Goal: Task Accomplishment & Management: Manage account settings

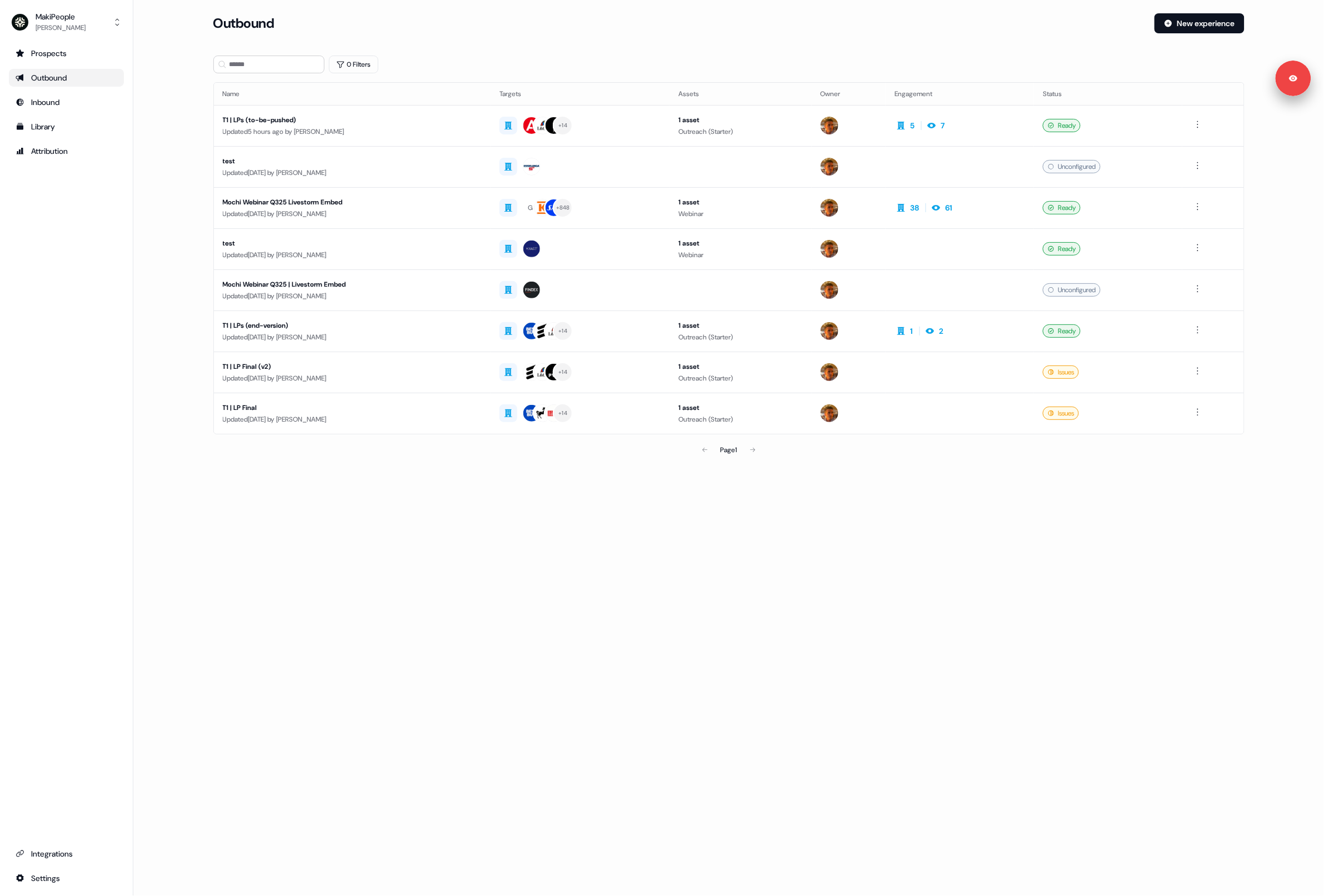
click at [160, 155] on main "Loading... Outbound New experience 0 Filters Name Targets Assets Owner Engageme…" at bounding box center [729, 253] width 1191 height 479
click at [58, 121] on div "Library" at bounding box center [66, 127] width 102 height 11
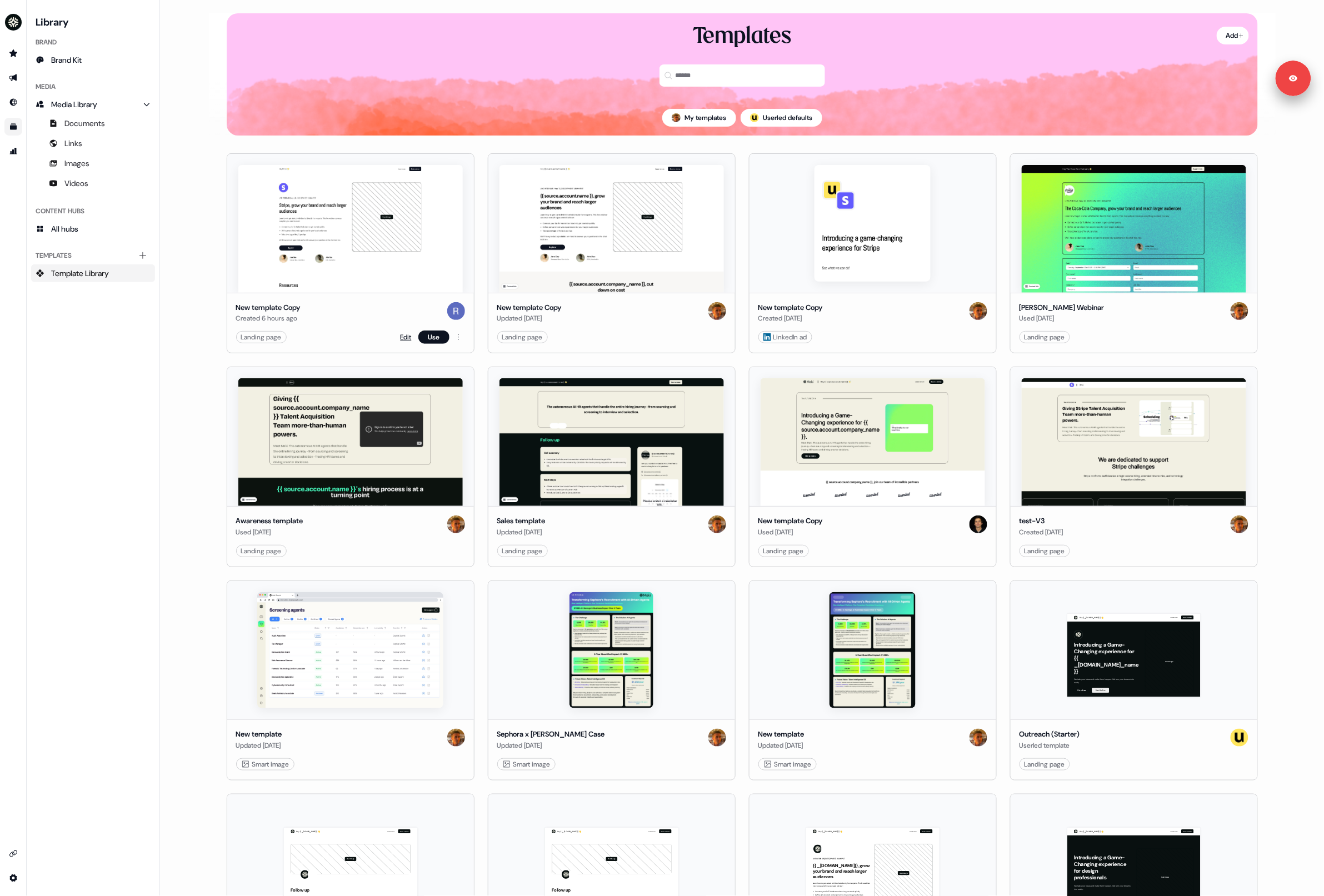
click at [403, 335] on link "Edit" at bounding box center [406, 337] width 11 height 11
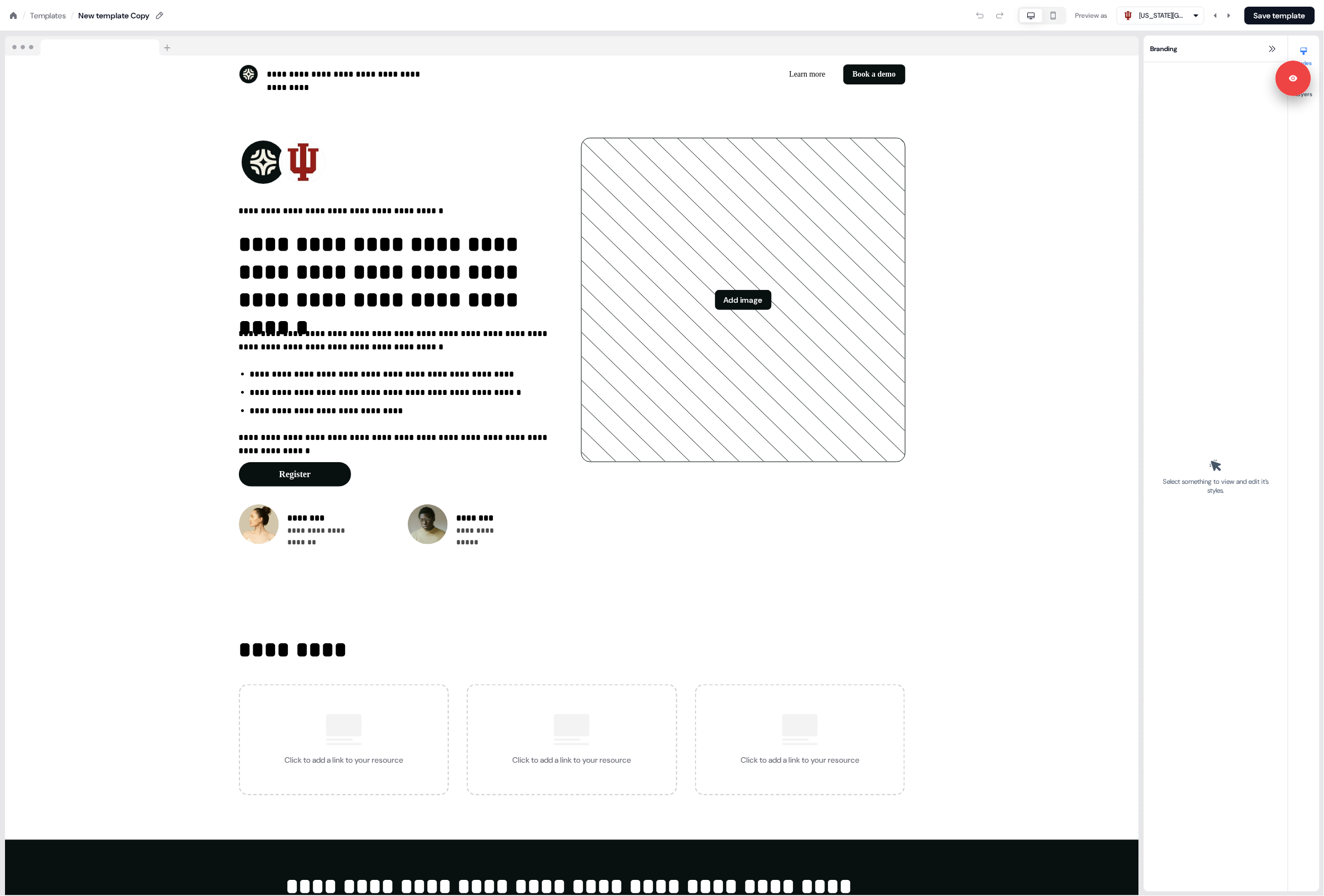
drag, startPoint x: 17, startPoint y: 14, endPoint x: 66, endPoint y: 42, distance: 56.4
click at [16, 14] on icon at bounding box center [14, 16] width 9 height 9
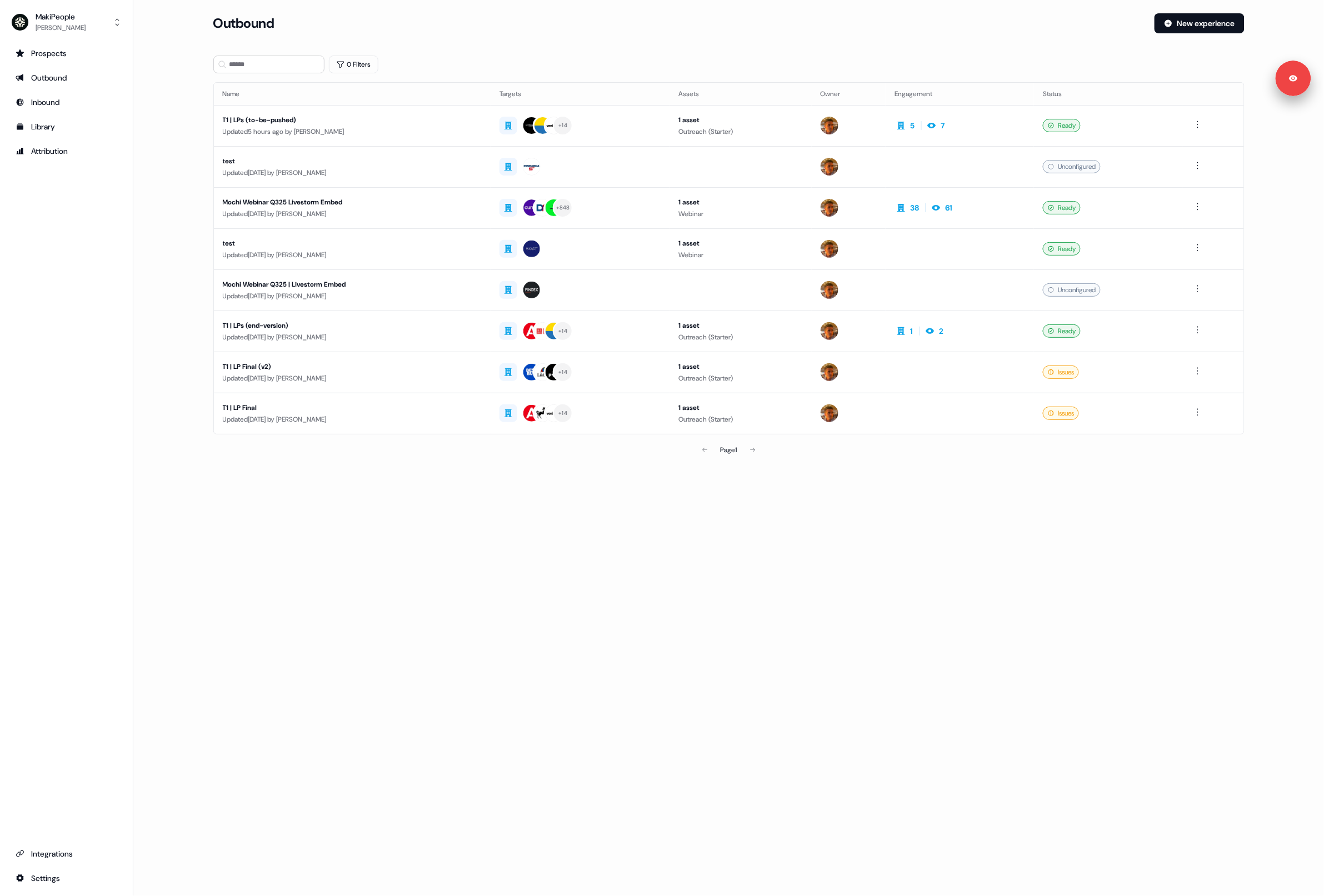
drag, startPoint x: 52, startPoint y: 125, endPoint x: 72, endPoint y: 128, distance: 20.2
click at [52, 125] on div "Library" at bounding box center [66, 127] width 102 height 11
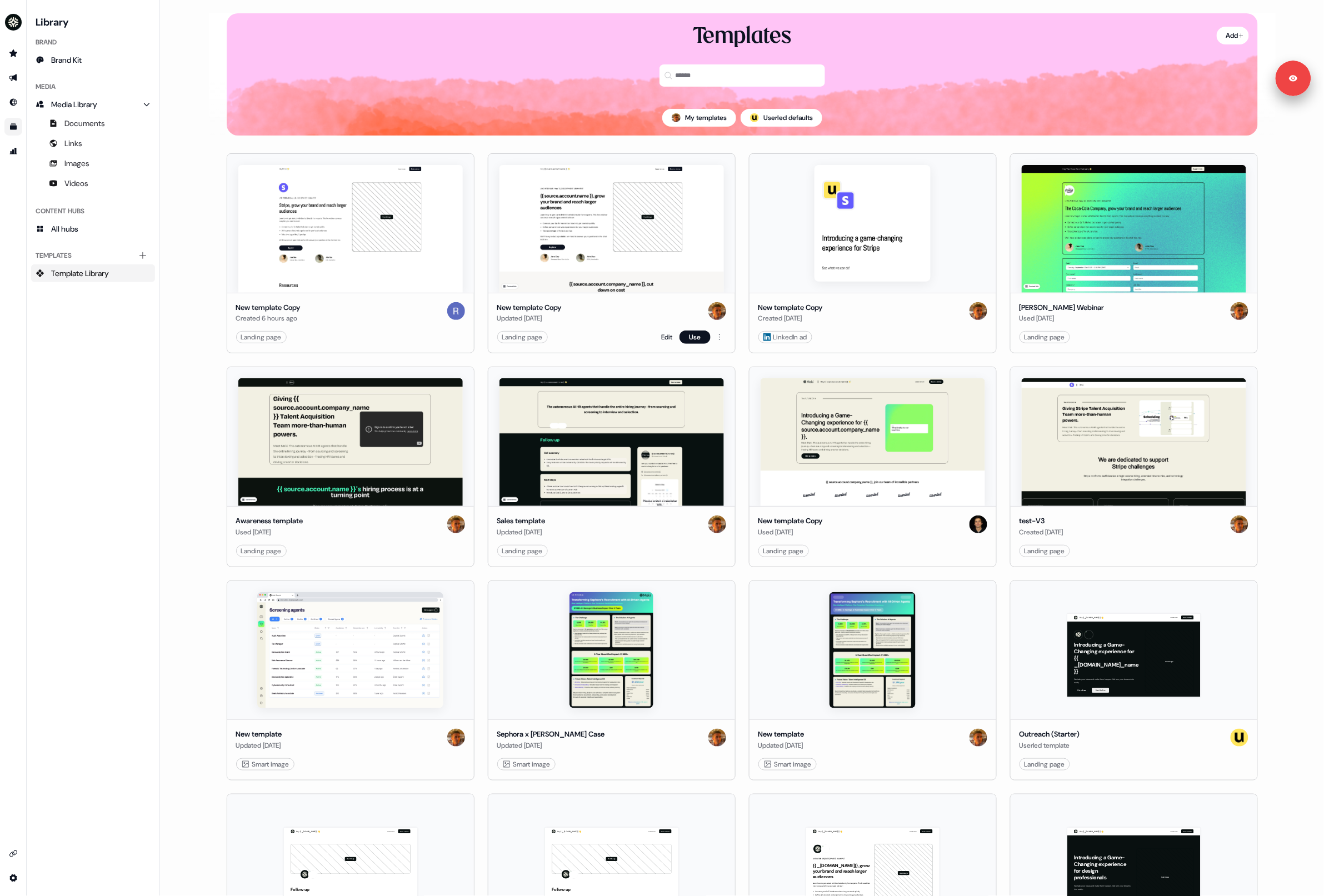
click at [572, 242] on img at bounding box center [612, 229] width 225 height 128
click at [665, 334] on link "Edit" at bounding box center [667, 337] width 11 height 11
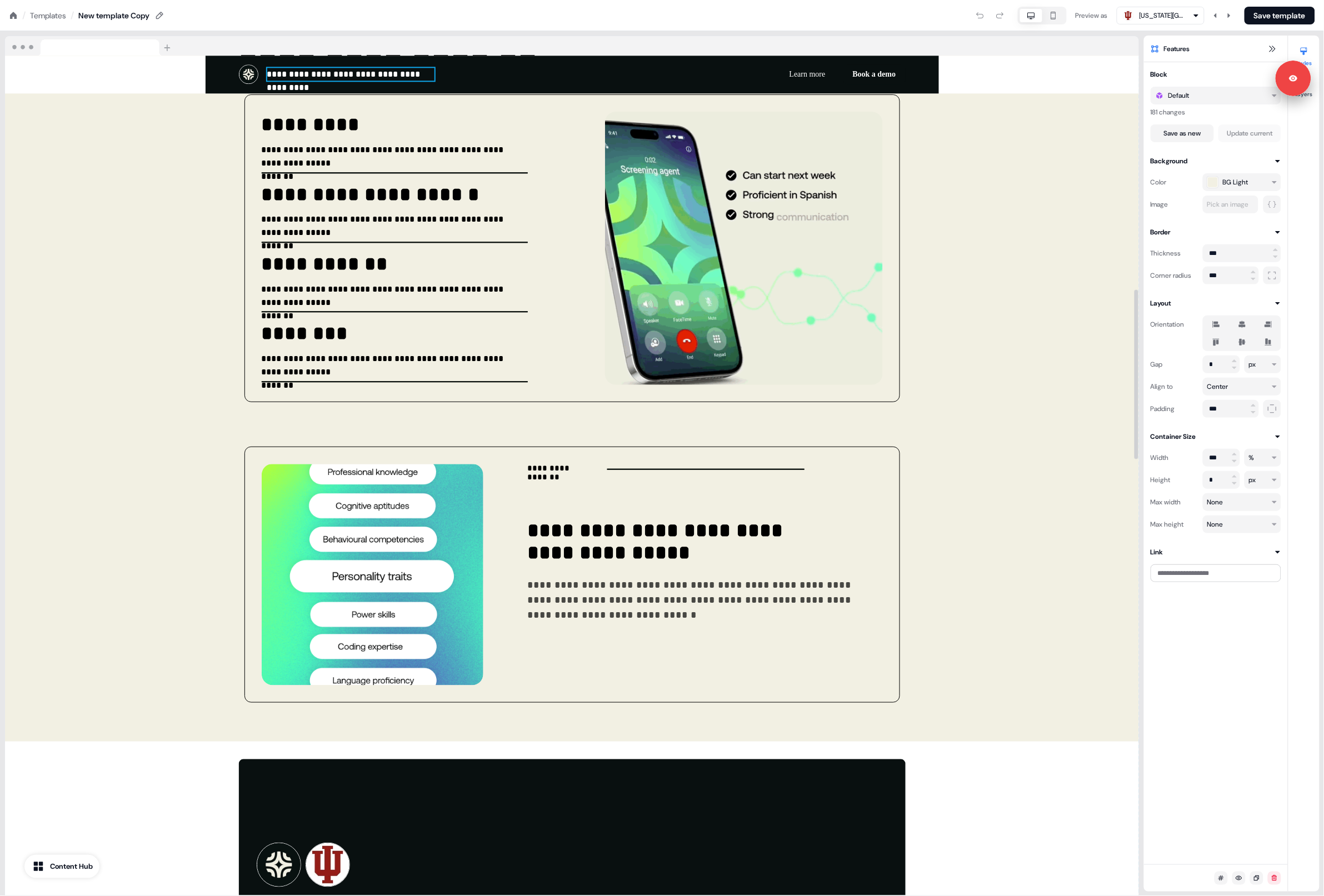
scroll to position [1023, 0]
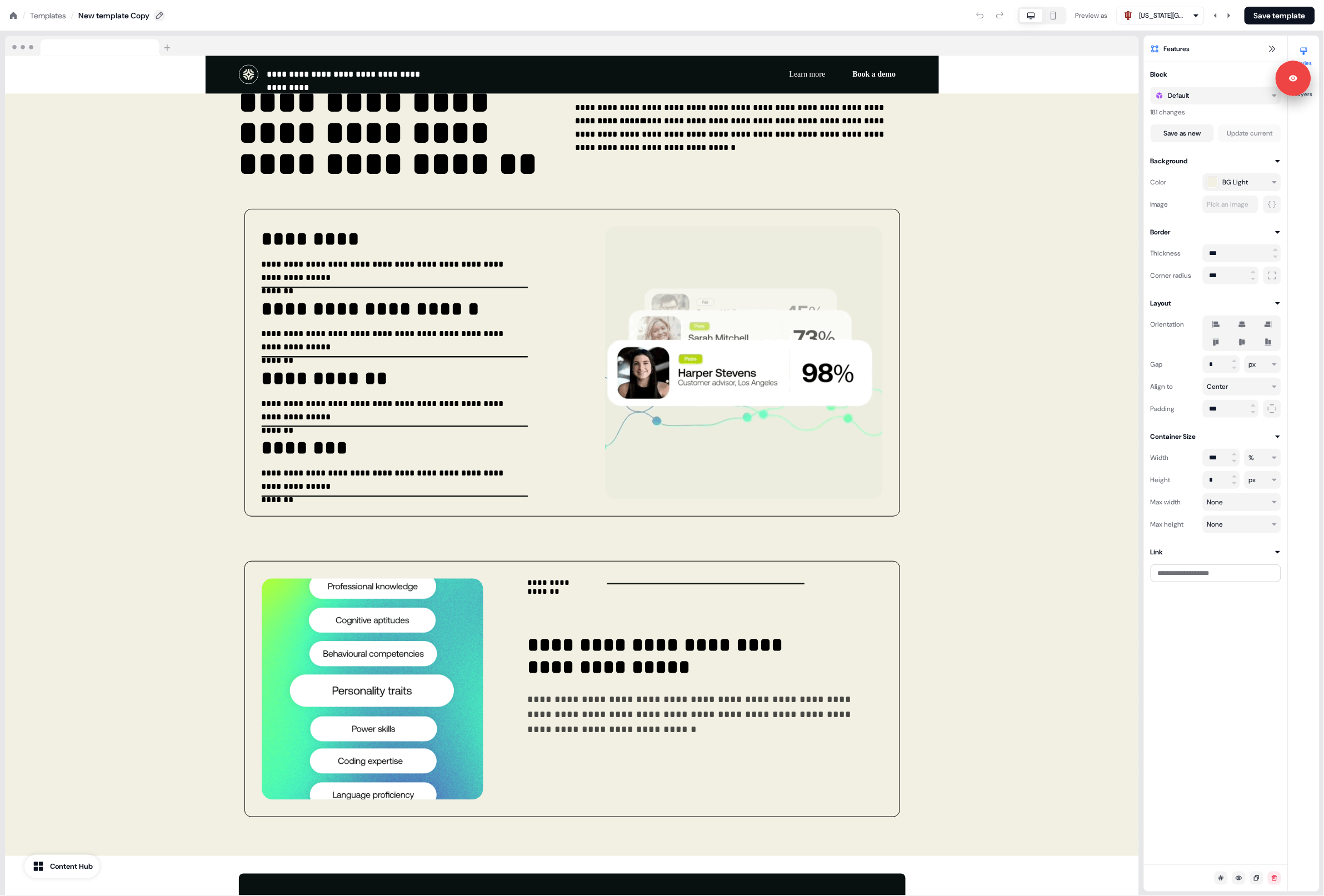
click at [165, 18] on button at bounding box center [159, 15] width 11 height 11
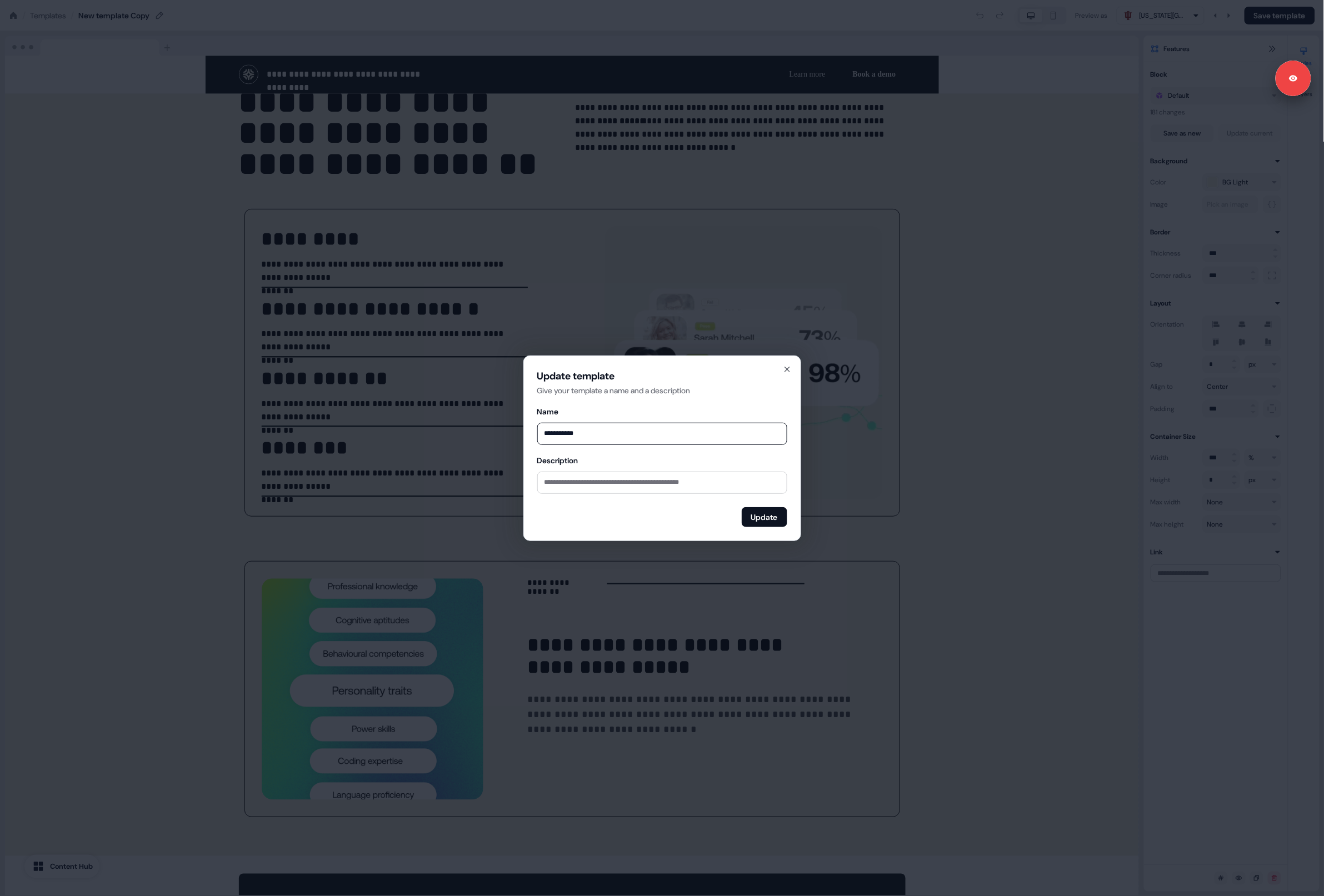
type input "**********"
click at [748, 519] on button "Update" at bounding box center [765, 517] width 45 height 20
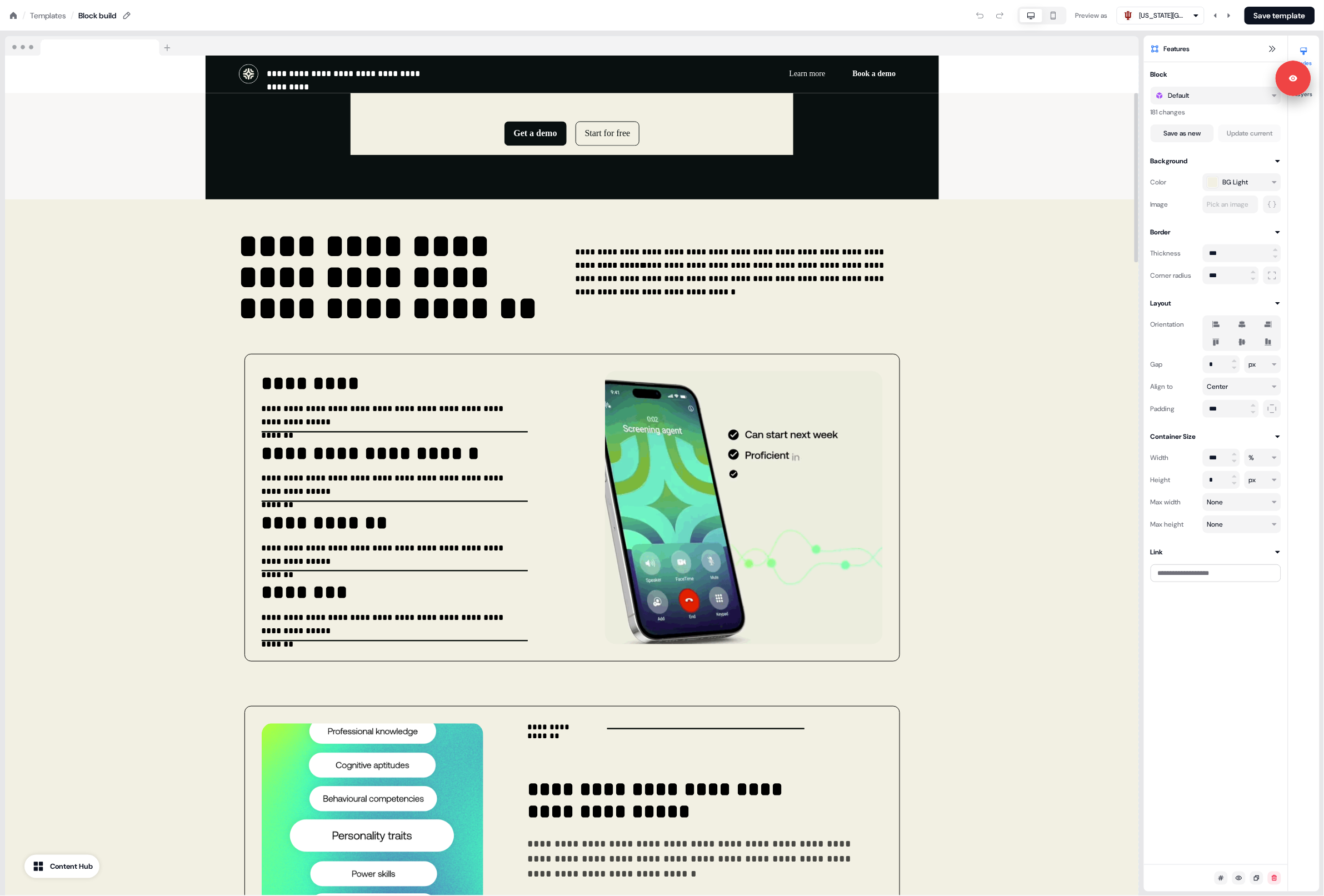
scroll to position [0, 0]
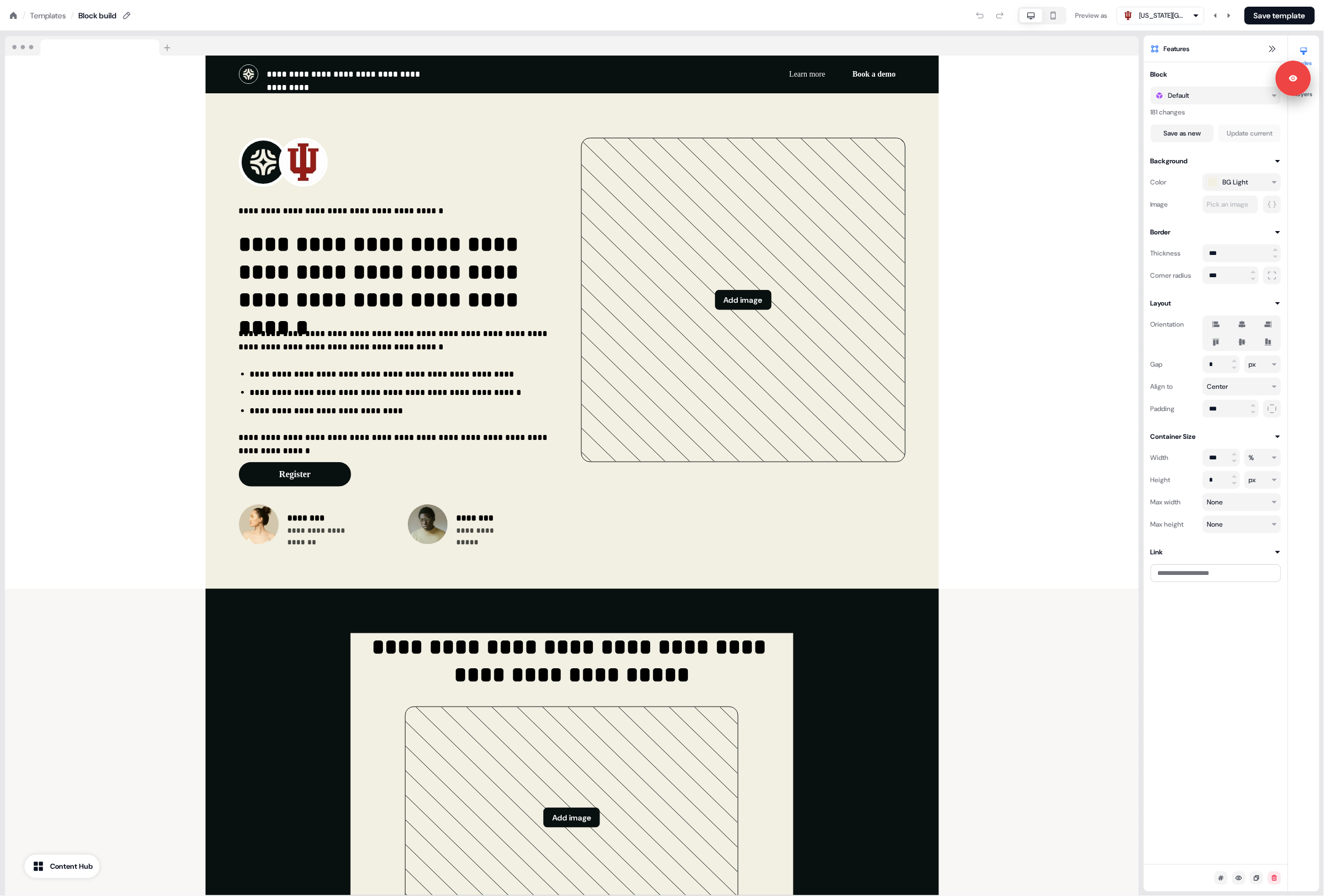
click at [11, 16] on icon at bounding box center [13, 15] width 6 height 6
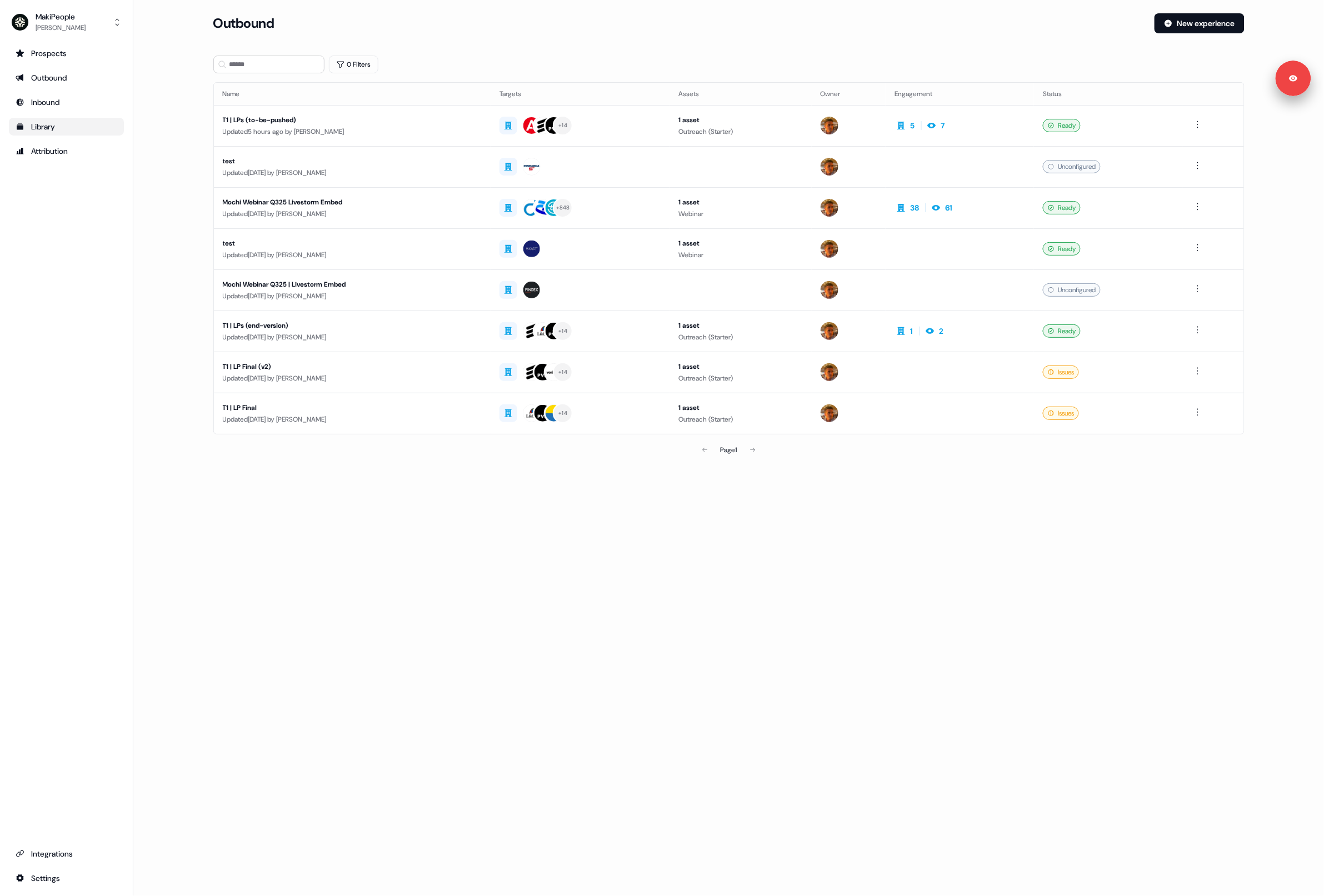
click at [53, 135] on link "Library" at bounding box center [66, 126] width 115 height 18
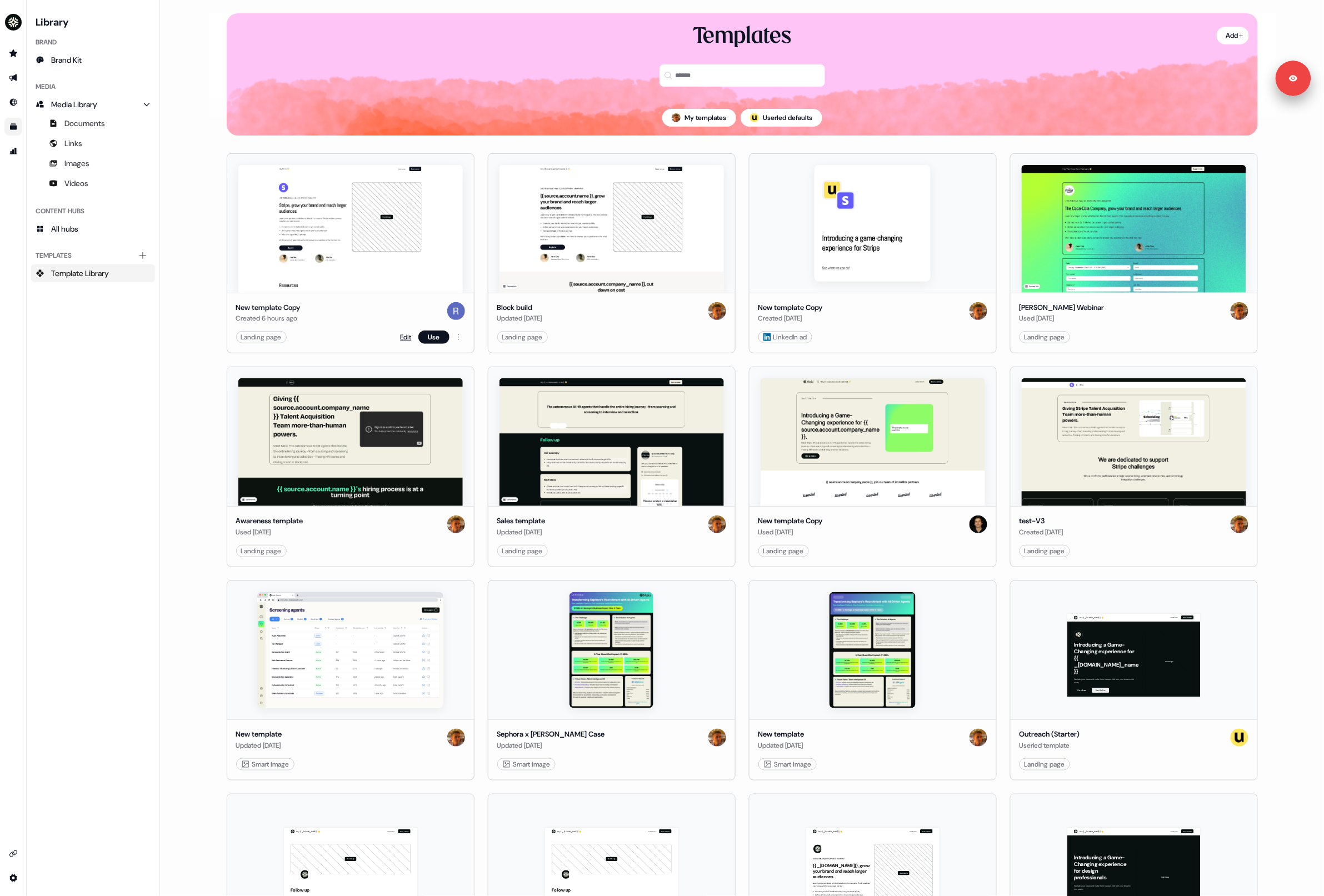
click at [402, 333] on link "Edit" at bounding box center [406, 337] width 11 height 11
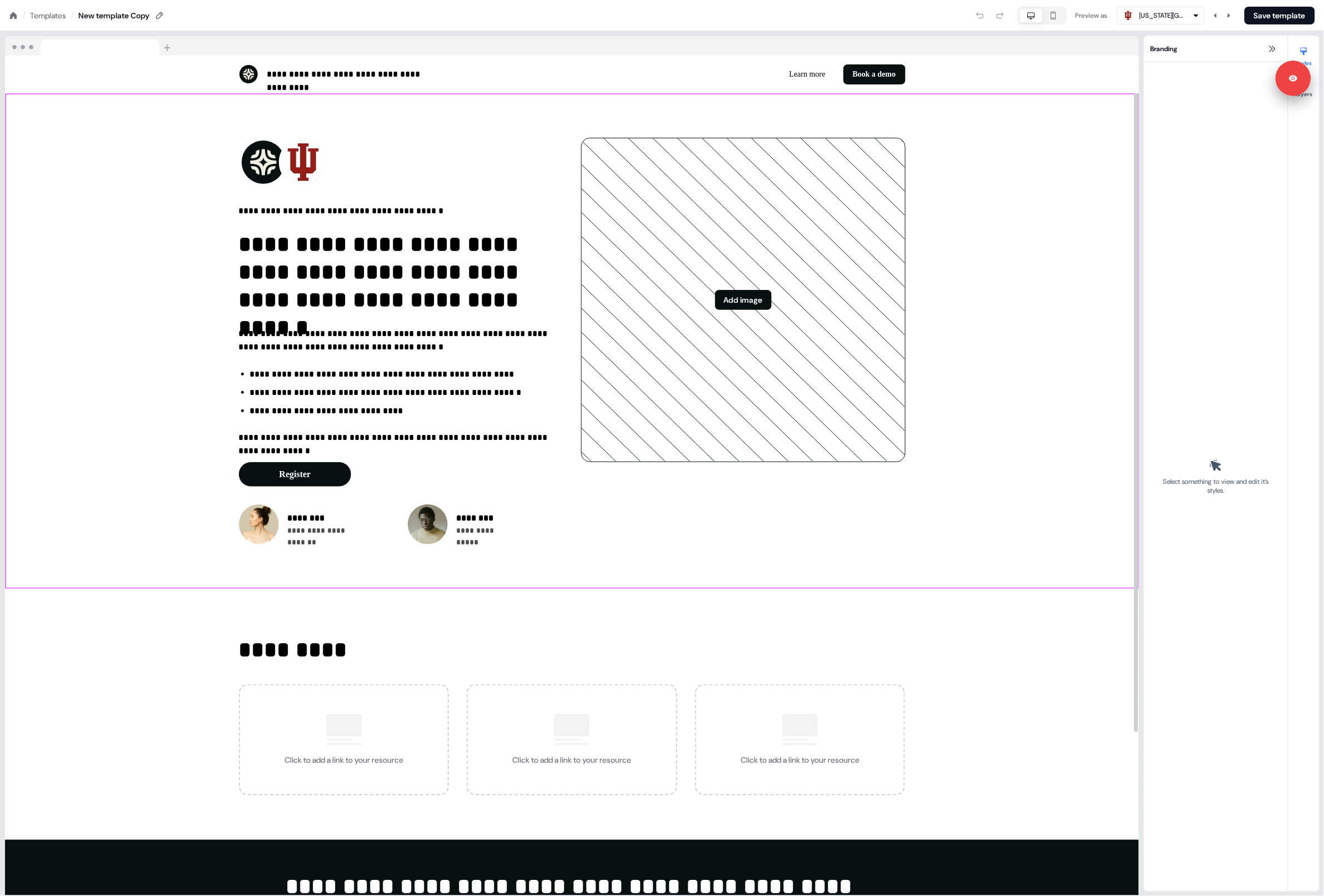
click at [146, 246] on div "**********" at bounding box center [572, 341] width 1134 height 495
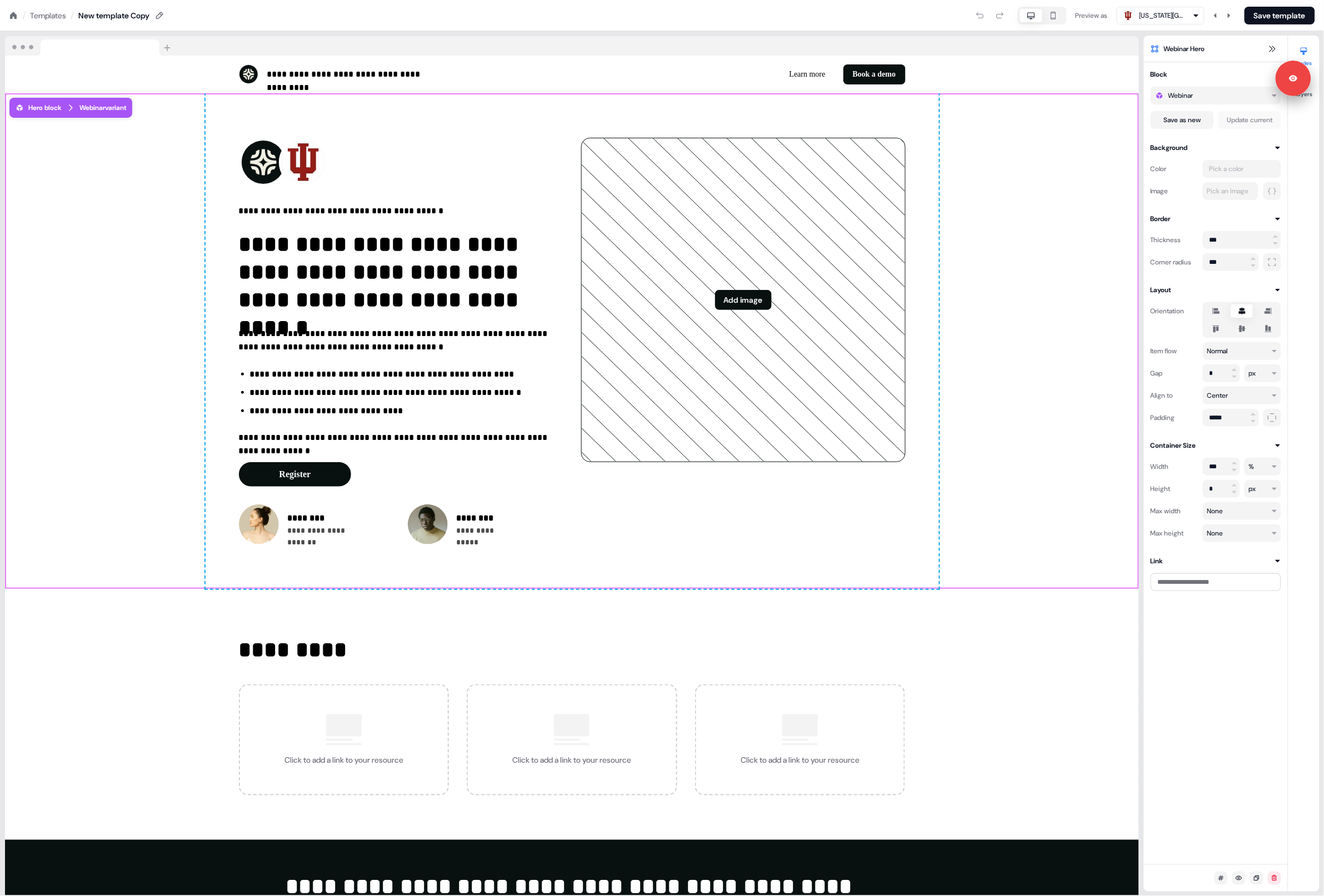
scroll to position [203, 0]
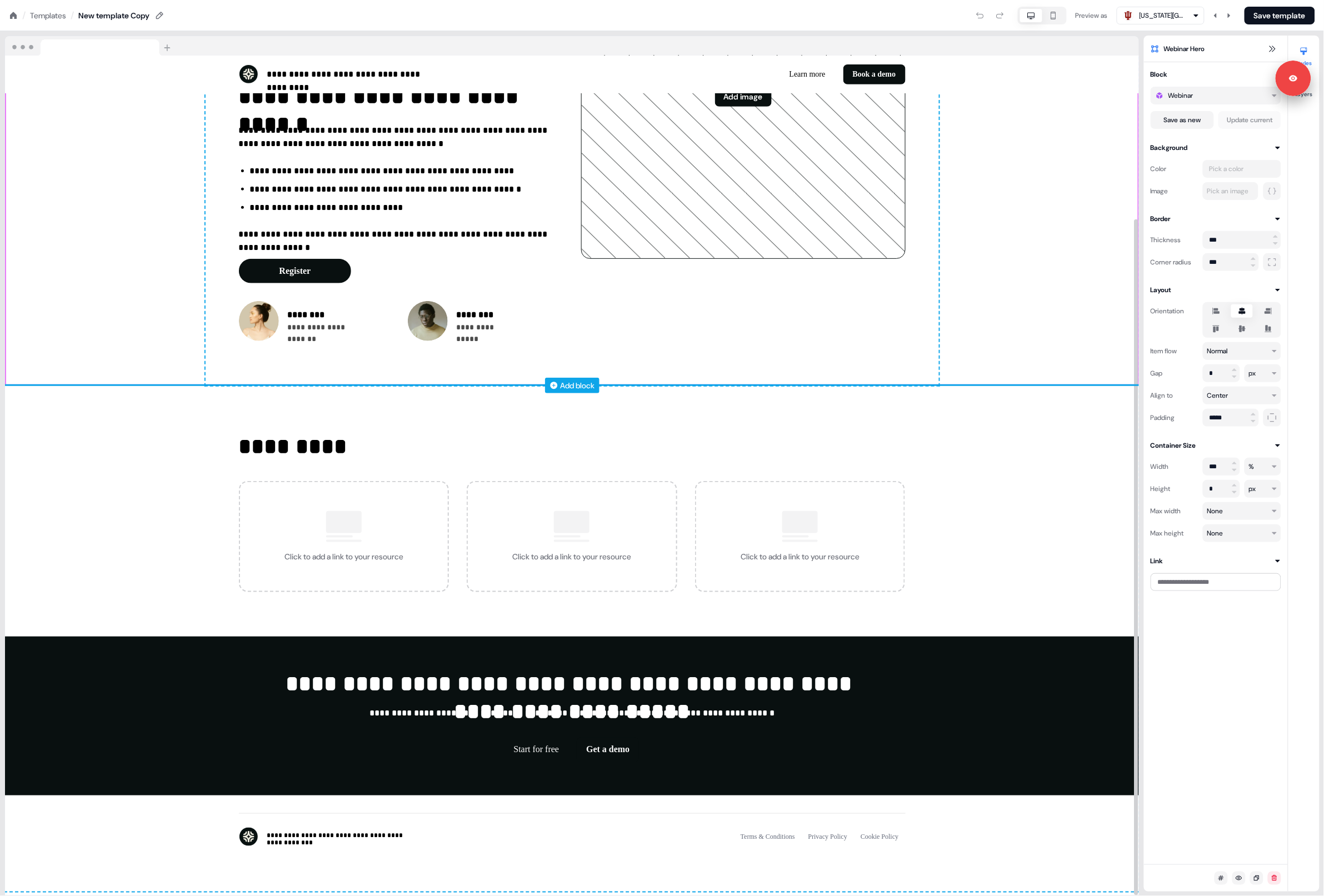
click at [593, 383] on div "Add block" at bounding box center [578, 385] width 34 height 11
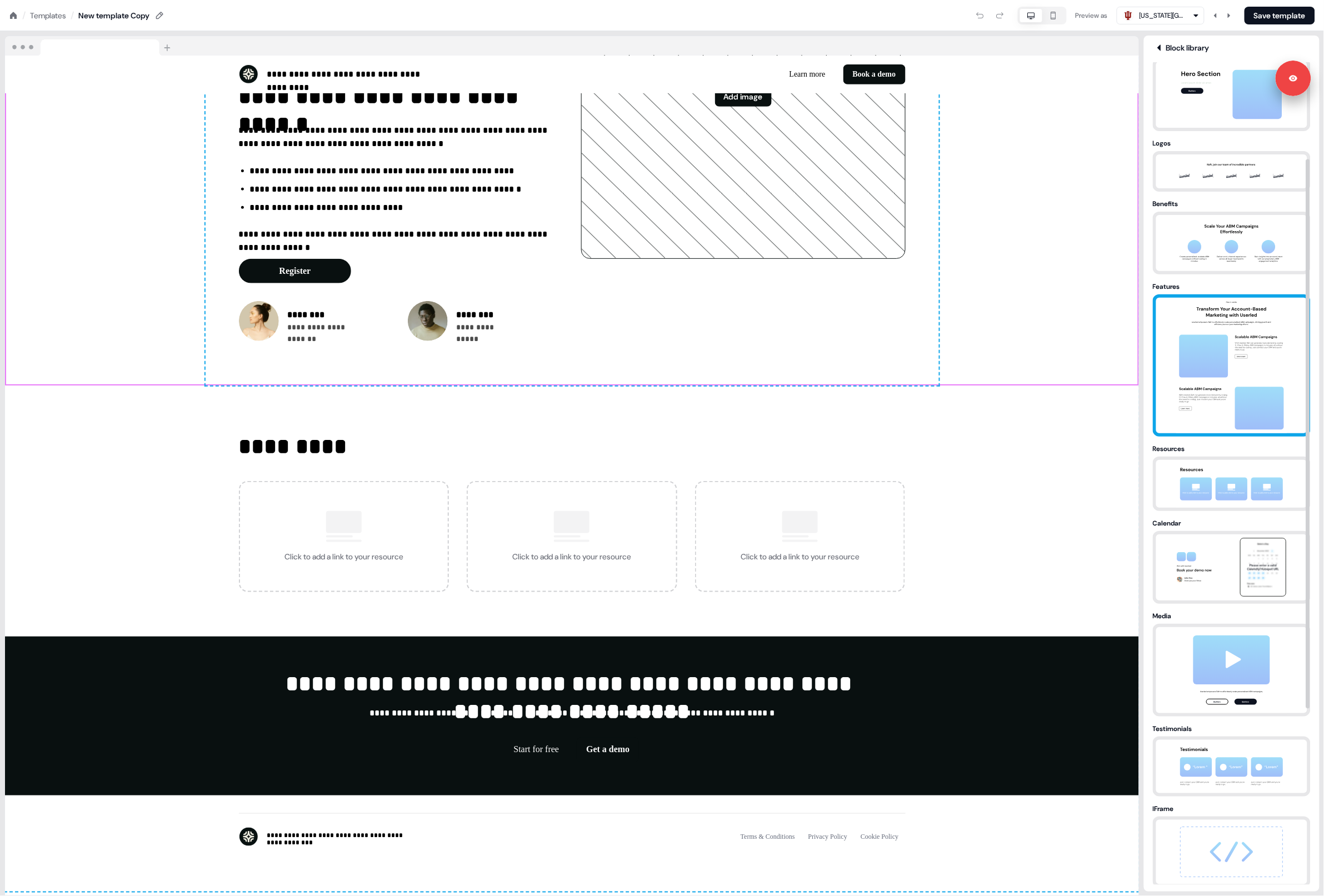
click at [1249, 366] on img at bounding box center [1232, 366] width 117 height 136
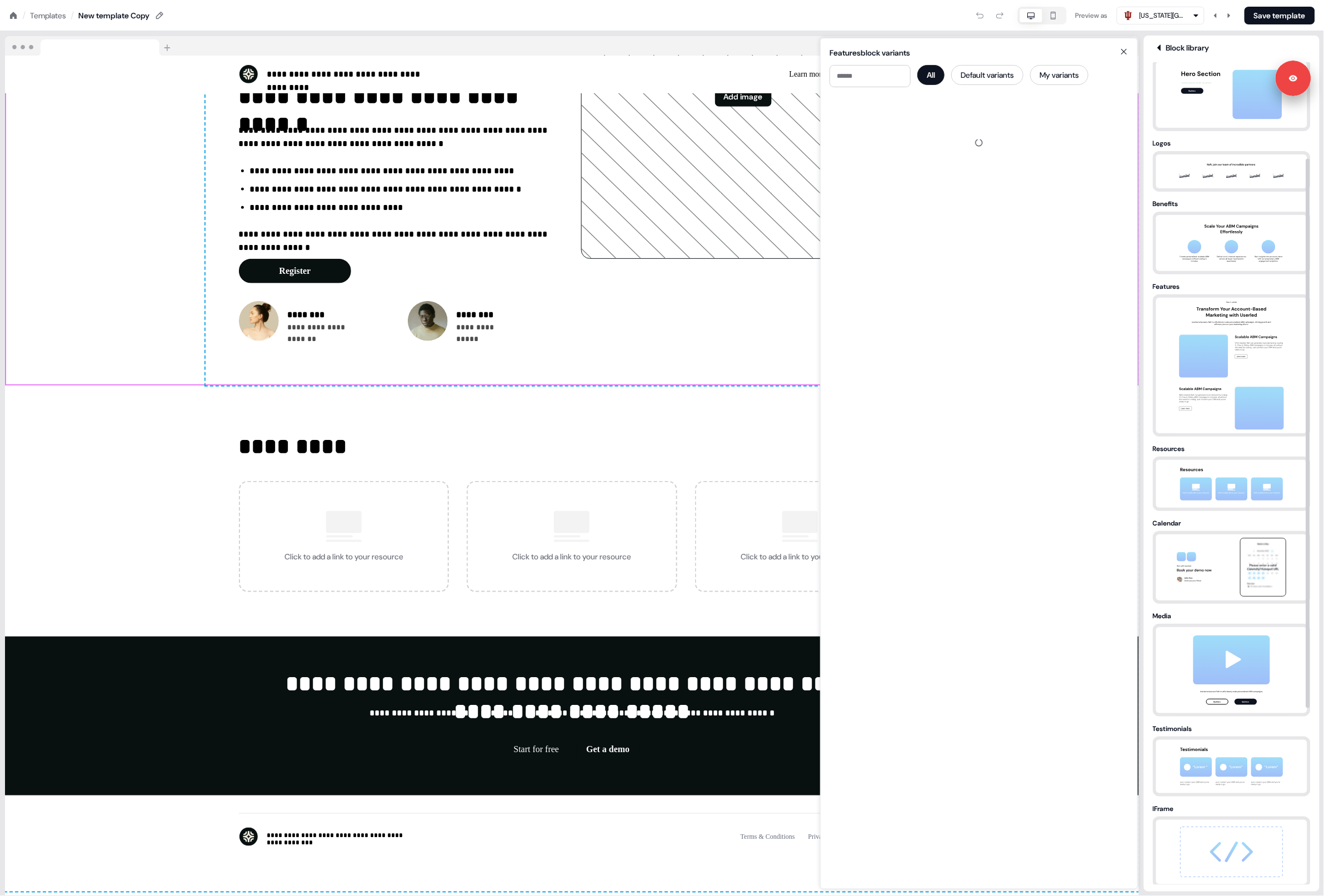
scroll to position [143, 0]
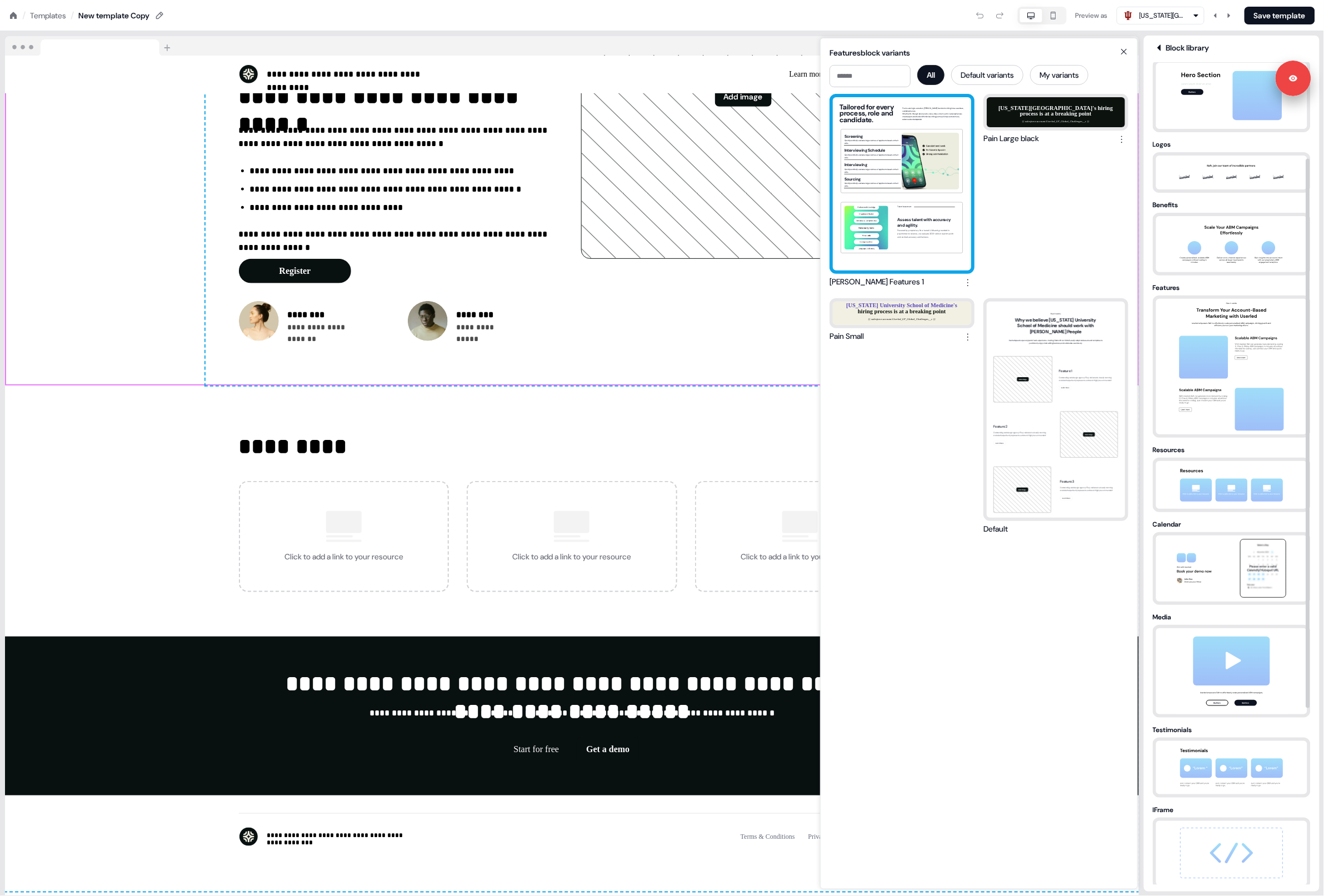
click at [932, 227] on div "Tailored for every process, role and candidate. From sourcing to selection, [PE…" at bounding box center [902, 184] width 138 height 173
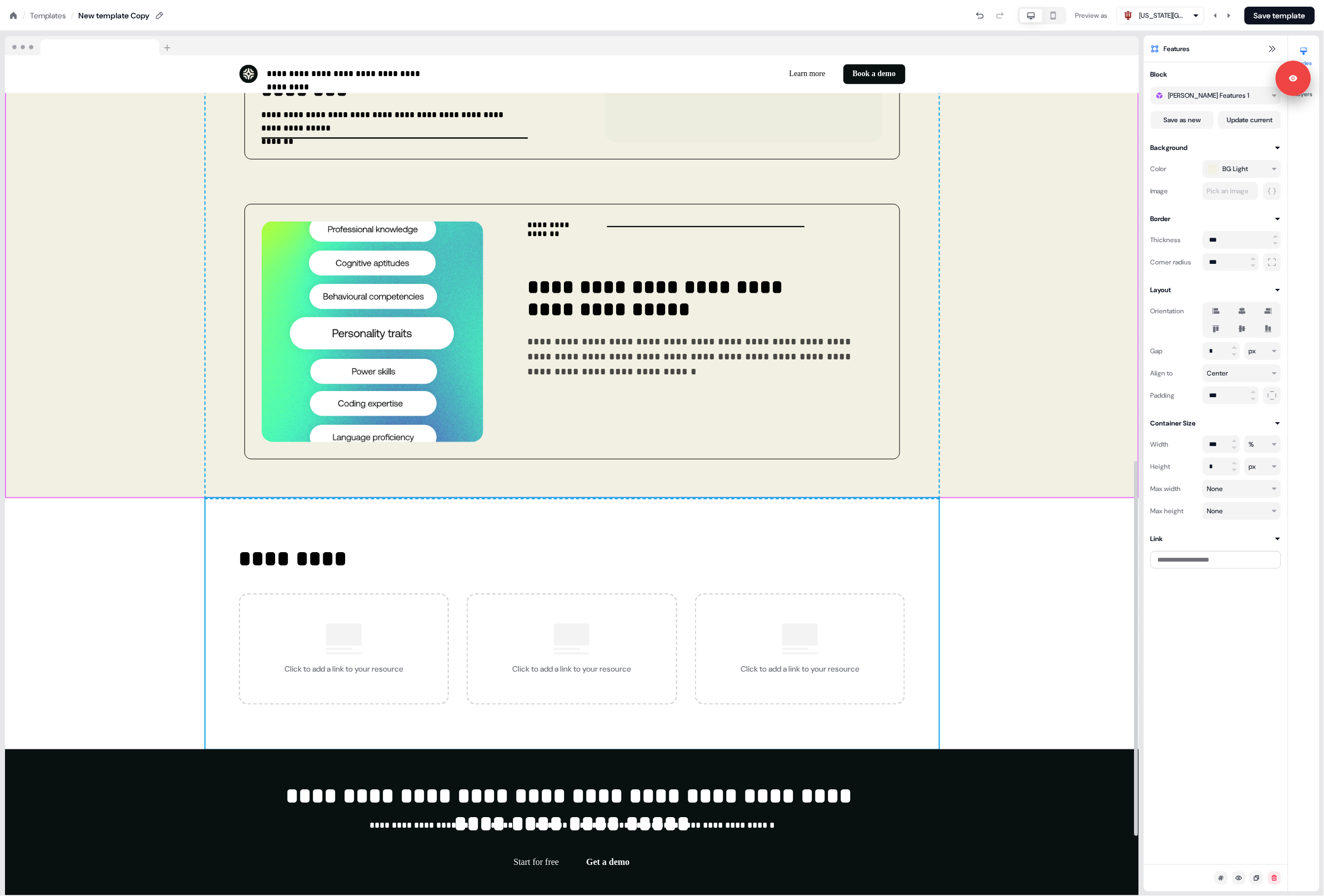
scroll to position [1041, 0]
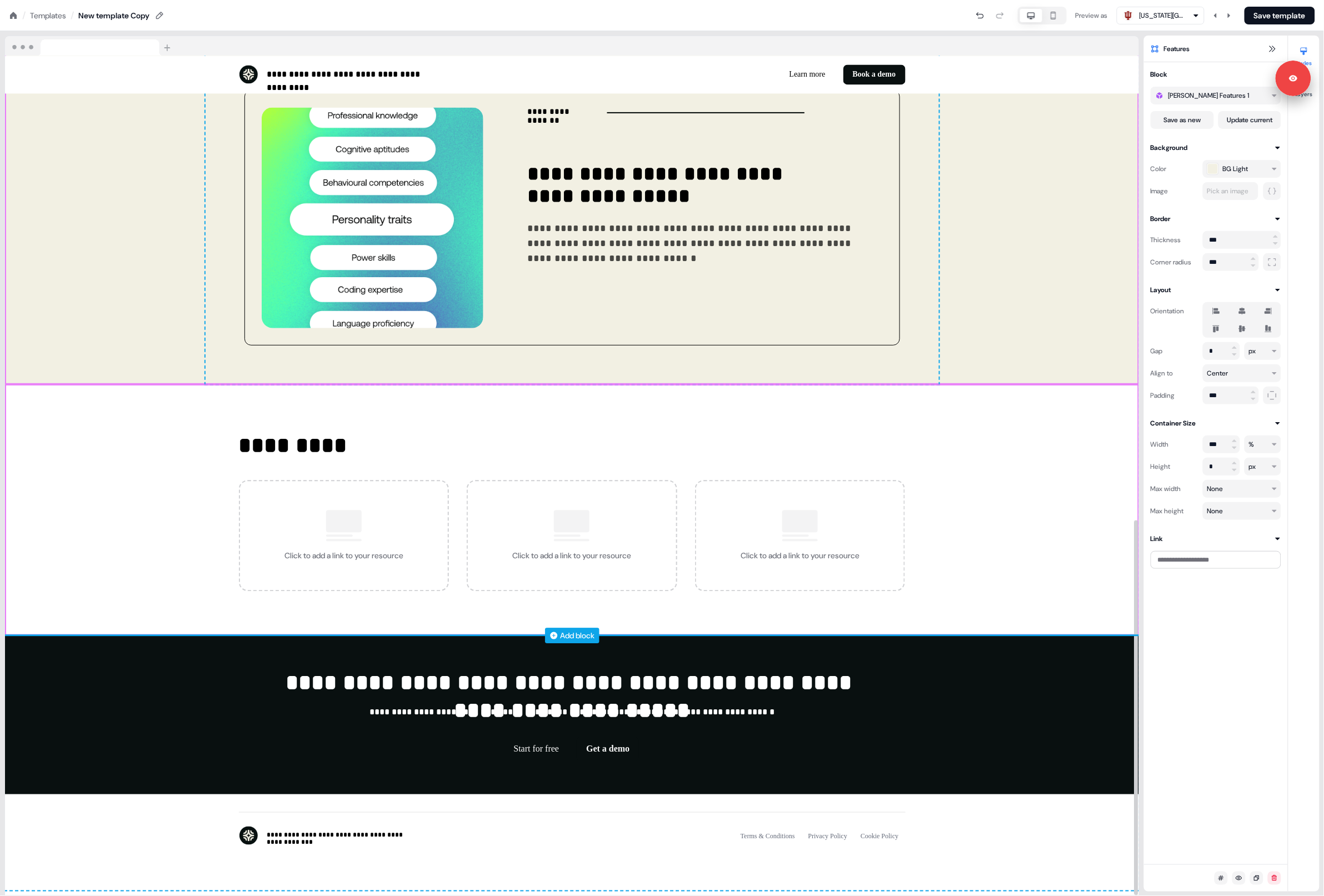
click at [570, 638] on div "Add block" at bounding box center [578, 635] width 34 height 11
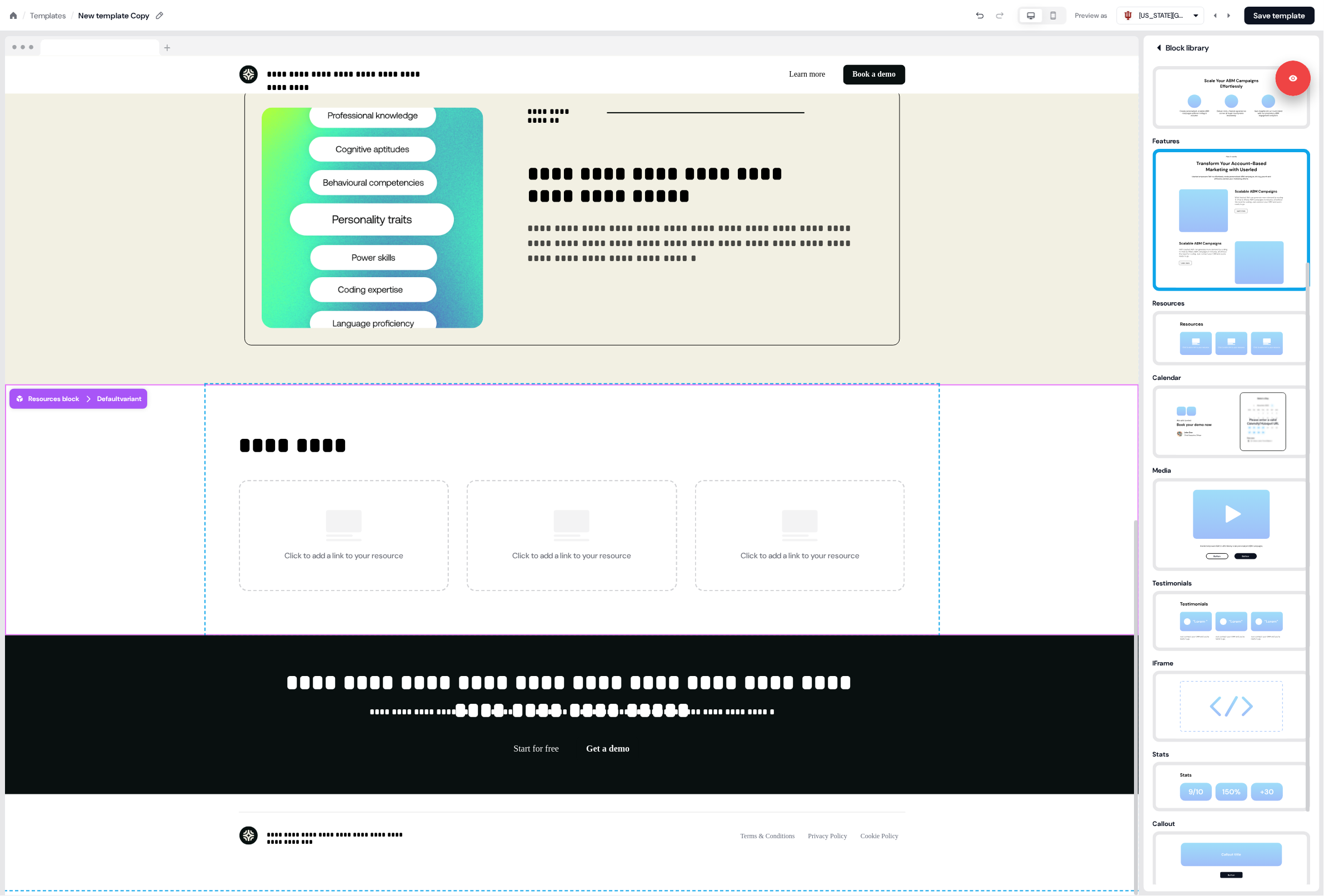
scroll to position [301, 0]
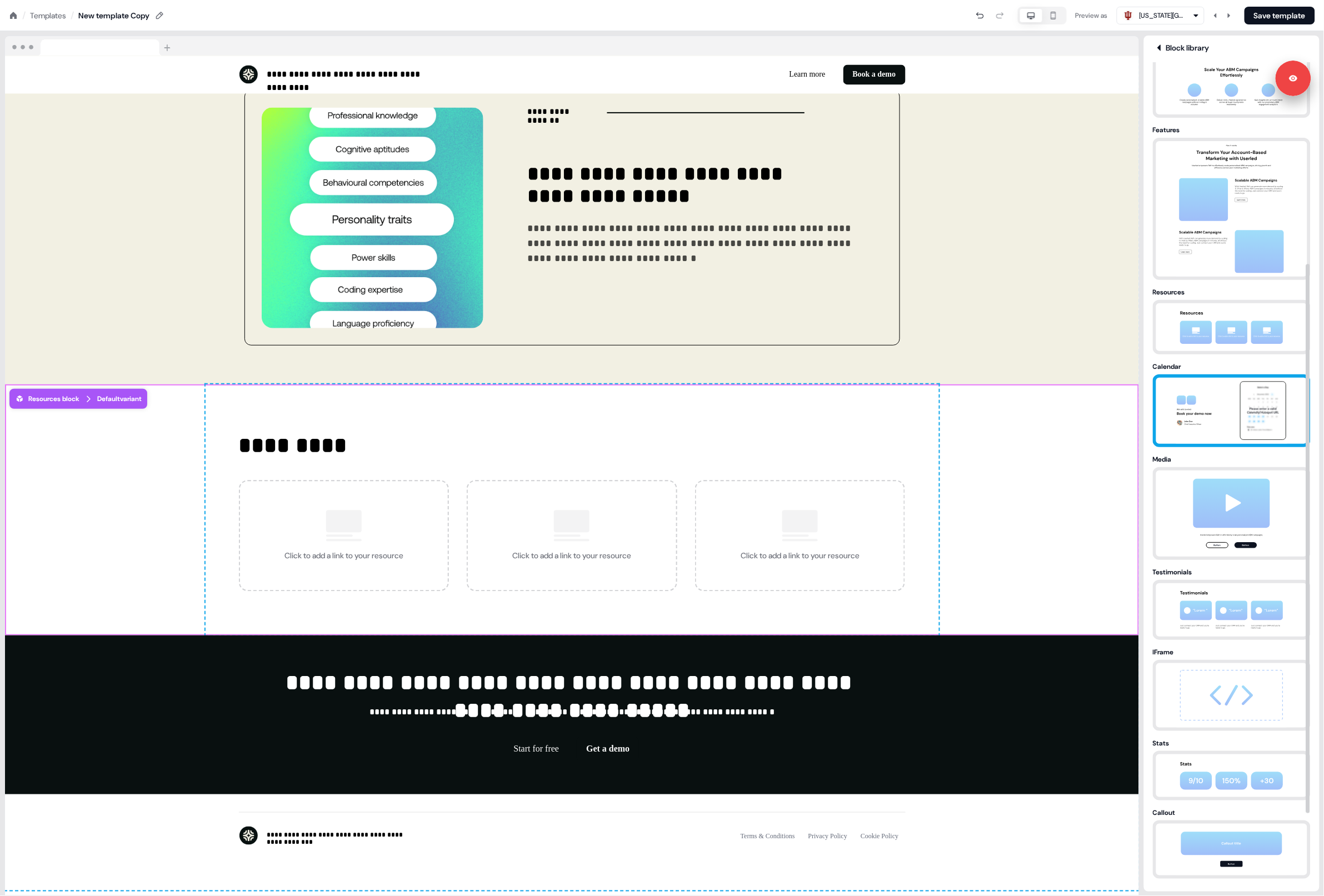
click at [1229, 437] on div at bounding box center [1232, 411] width 158 height 73
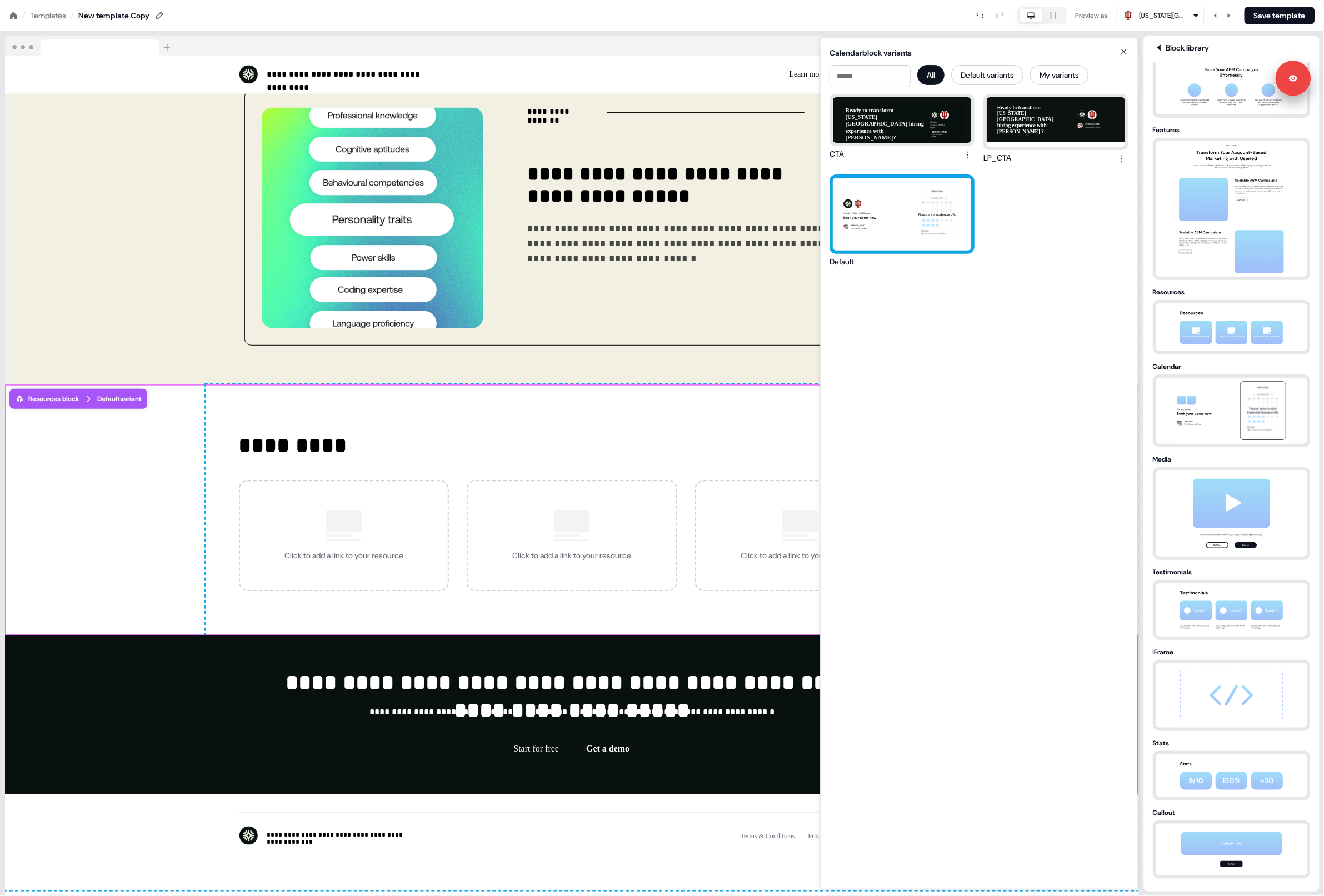
click at [921, 216] on div "Win with [PERSON_NAME] People Book your demo now [PERSON_NAME] Chief Executive …" at bounding box center [902, 214] width 138 height 73
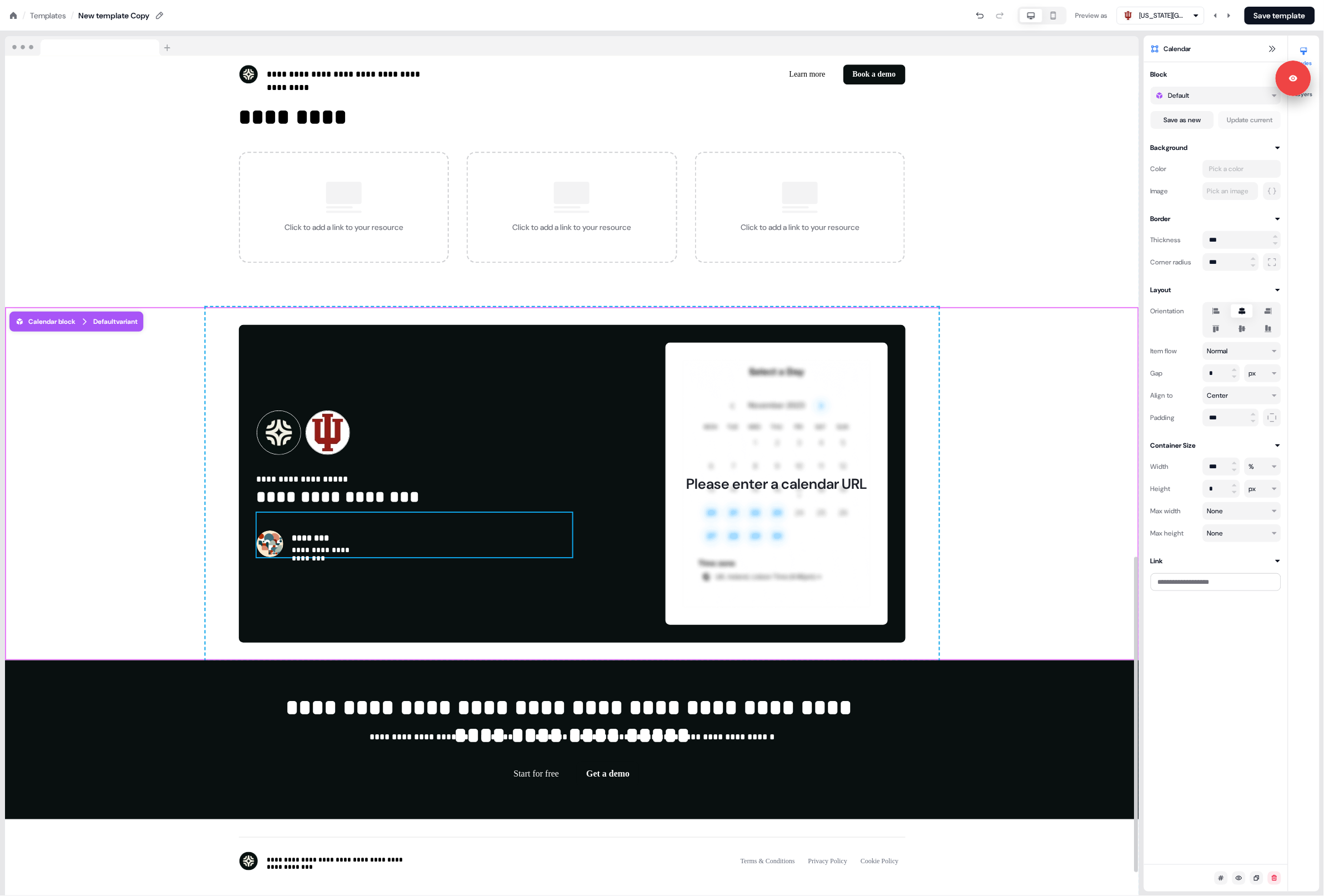
scroll to position [1331, 0]
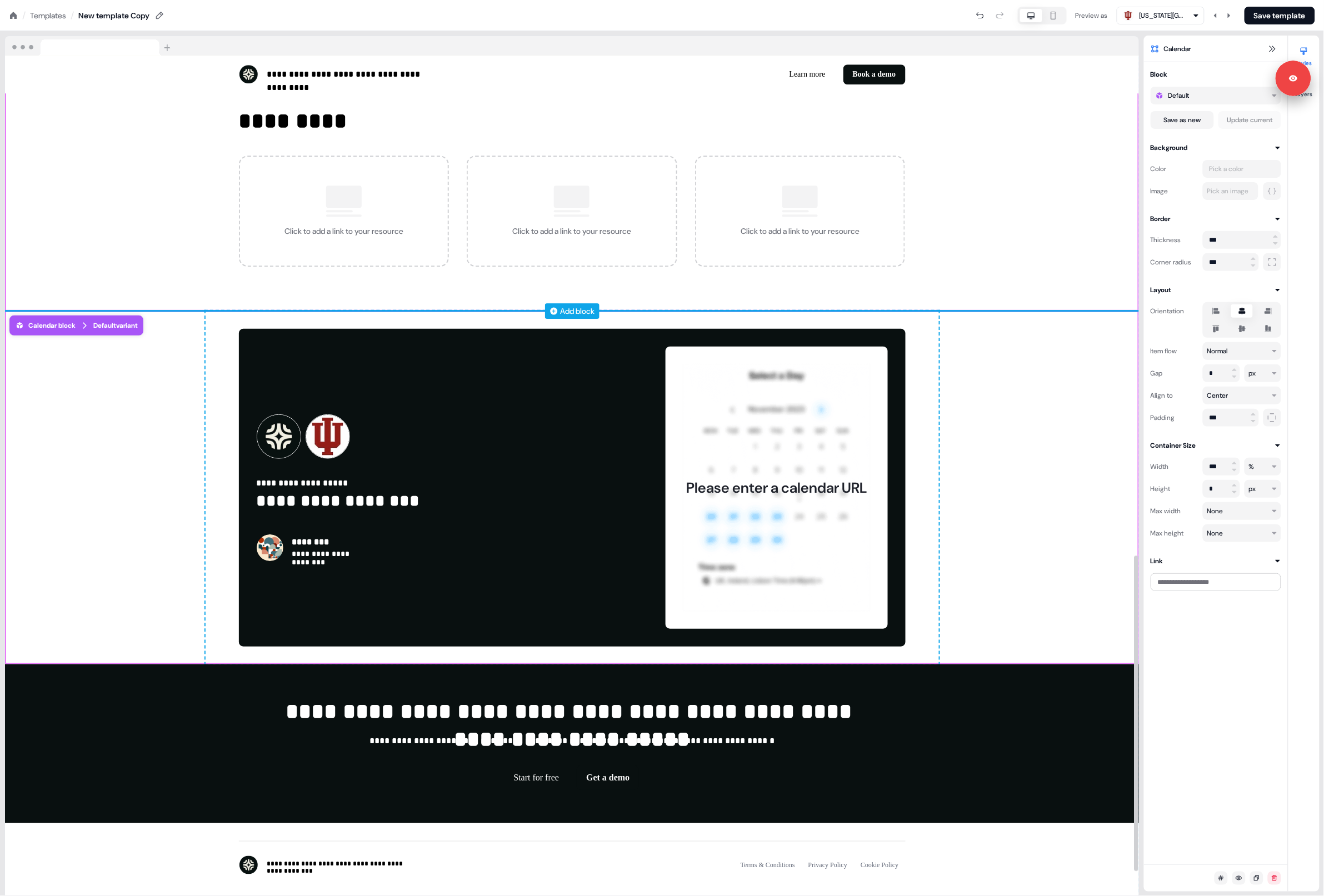
click at [555, 314] on icon at bounding box center [553, 310] width 7 height 7
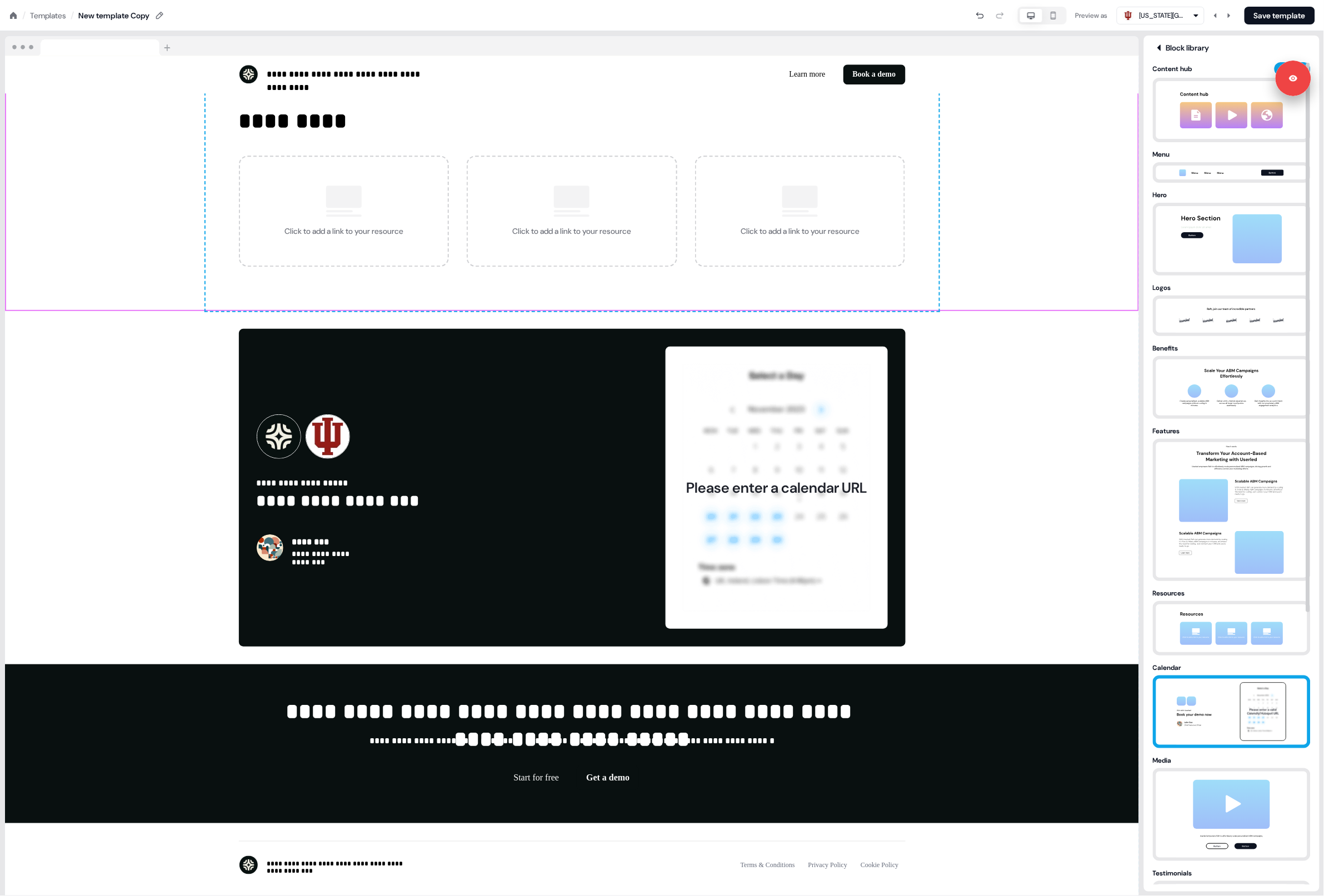
click at [1219, 691] on img at bounding box center [1232, 712] width 117 height 66
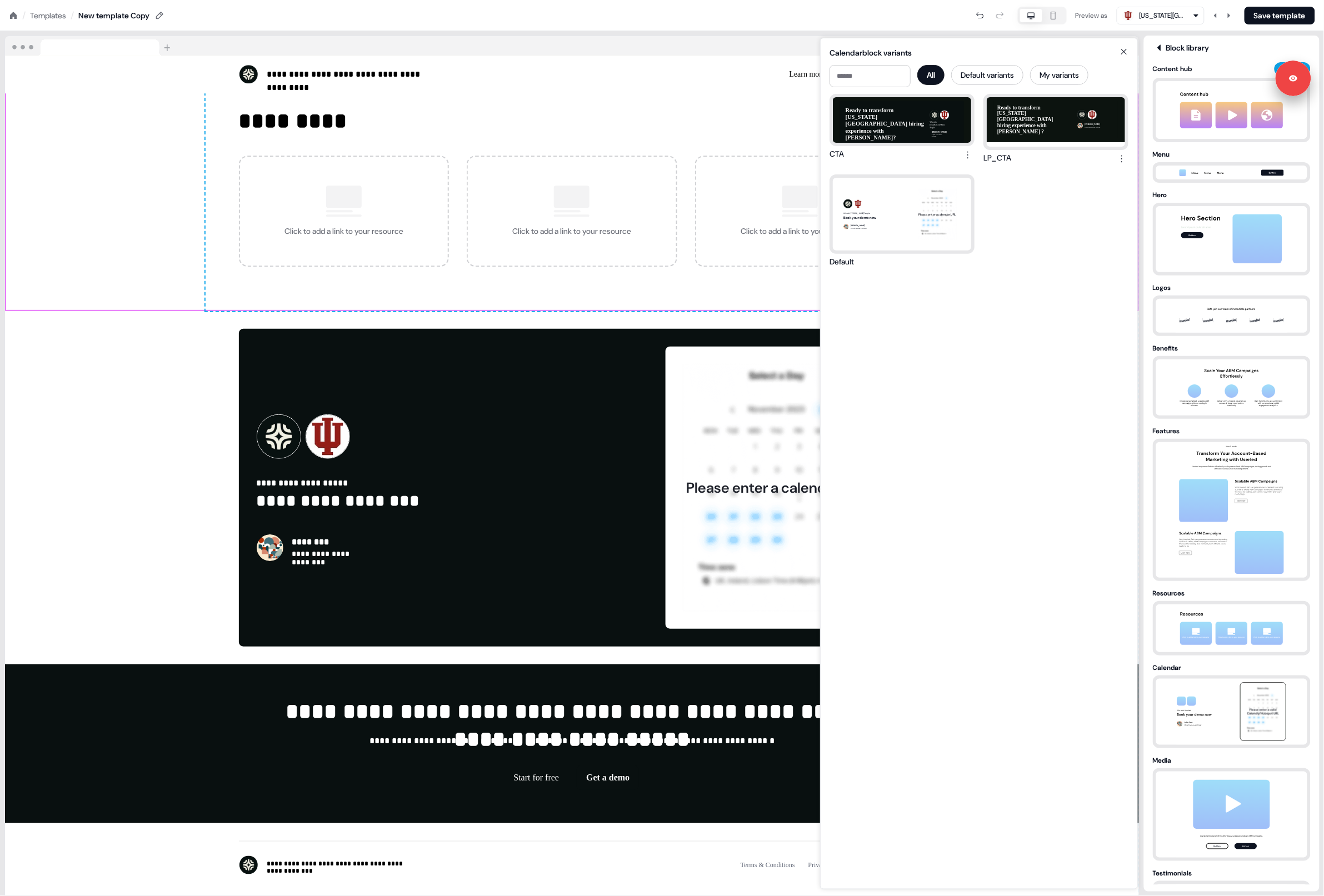
drag, startPoint x: 942, startPoint y: 123, endPoint x: 895, endPoint y: 152, distance: 55.2
click at [942, 123] on div "Ready to transform [US_STATE][GEOGRAPHIC_DATA] hiring experience with [PERSON_N…" at bounding box center [902, 120] width 138 height 45
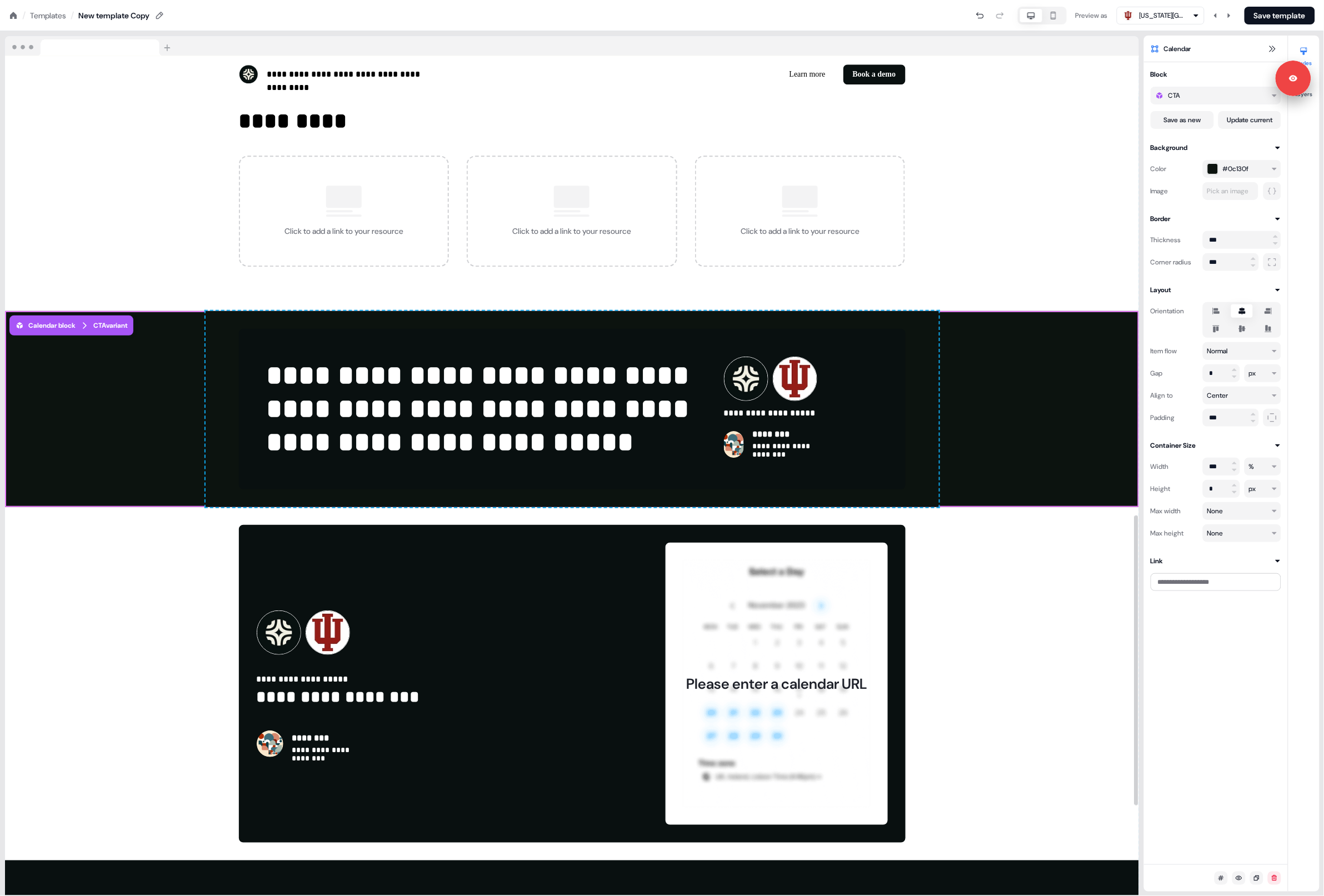
scroll to position [1510, 0]
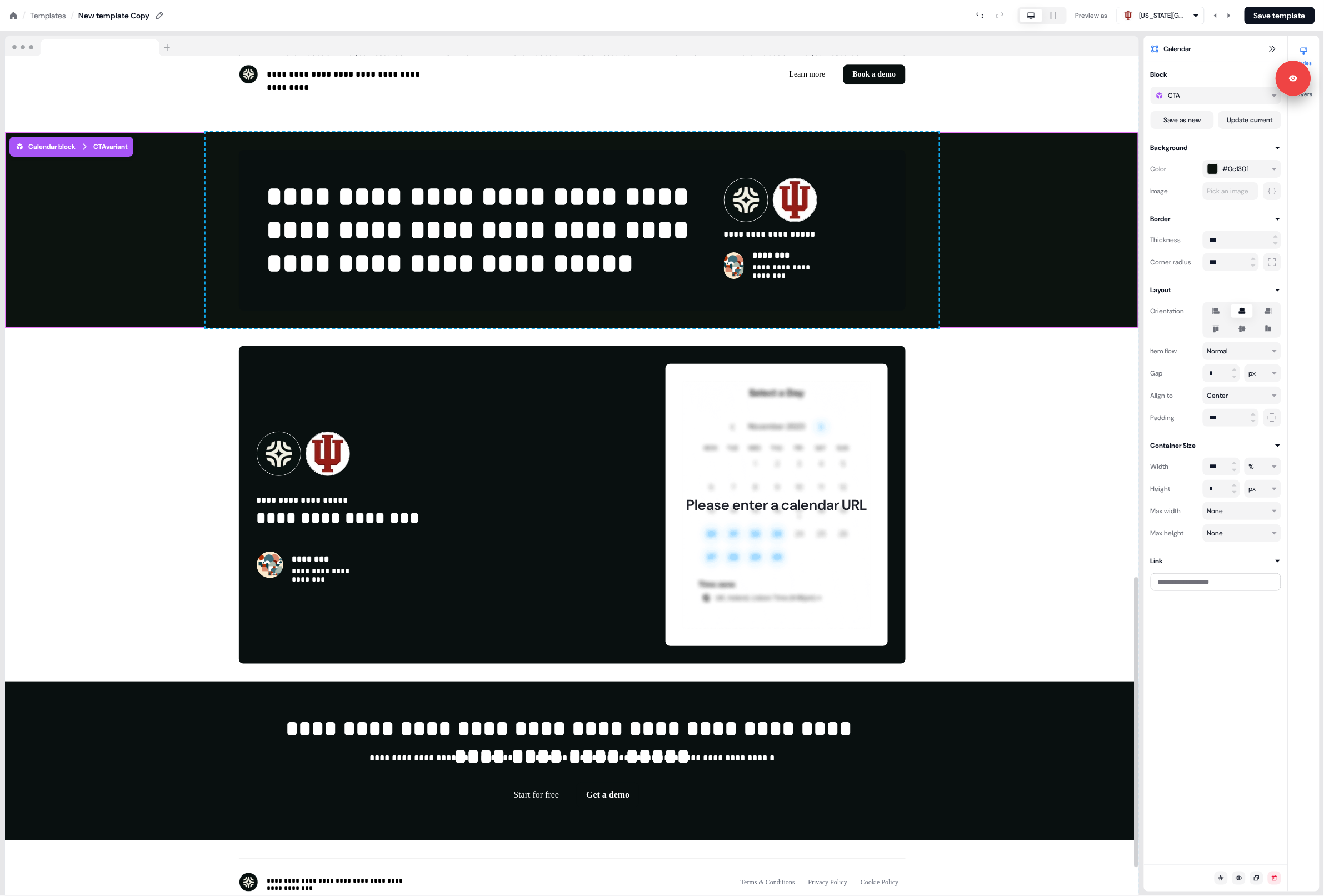
click at [1027, 259] on div "**********" at bounding box center [572, 230] width 1134 height 196
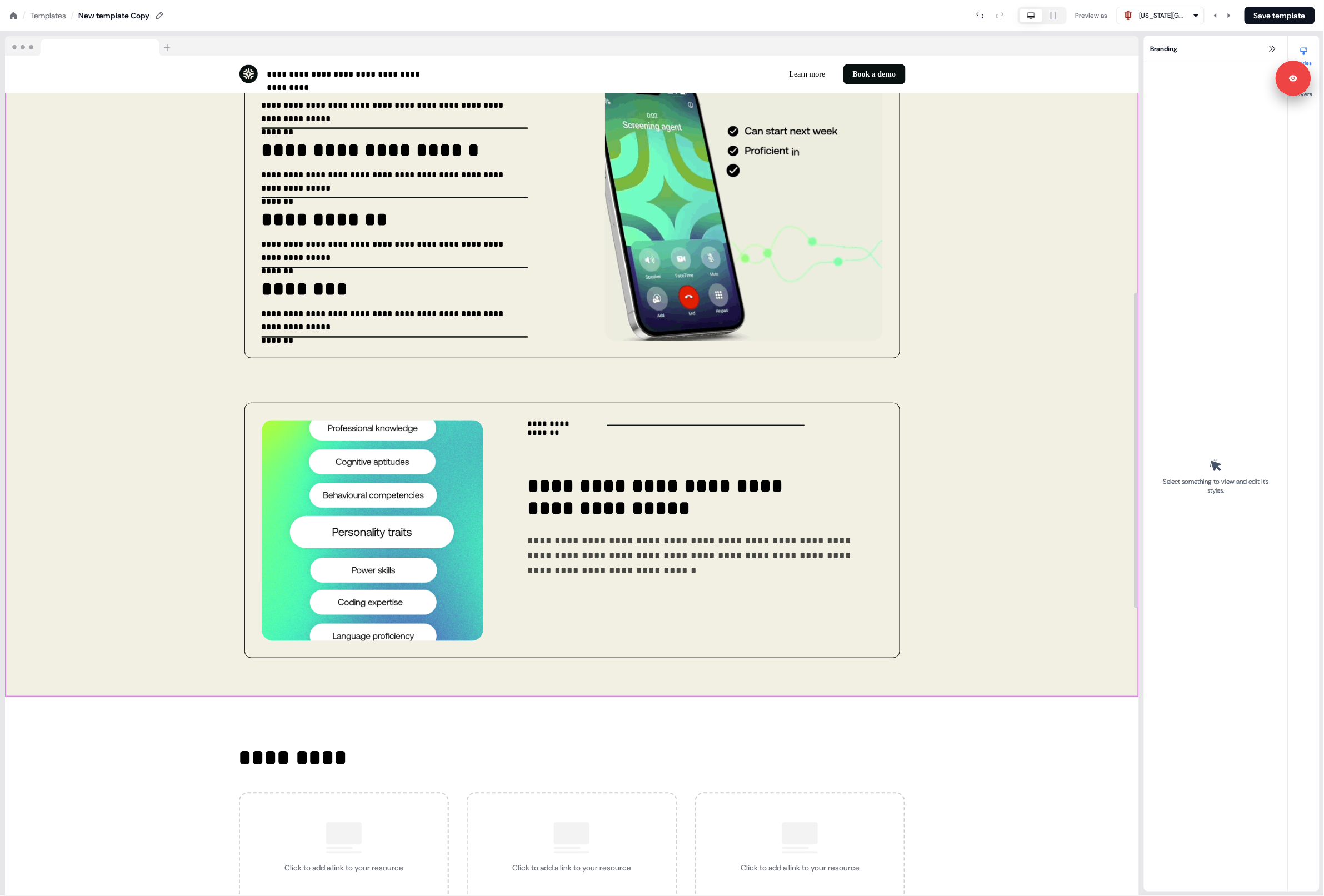
scroll to position [890, 0]
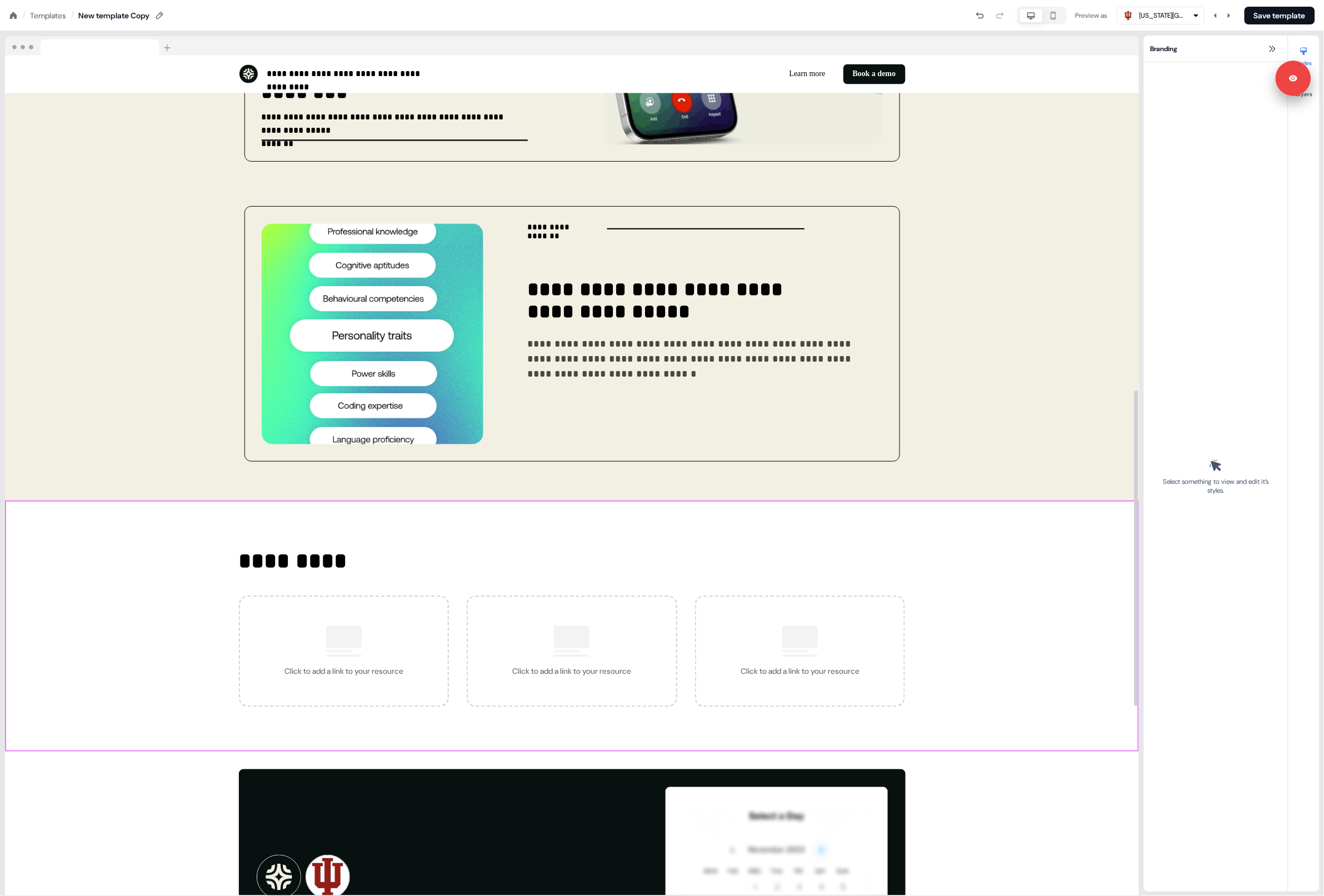
click at [1042, 561] on div "********* Click to add a link to your resource Click to add a link to your reso…" at bounding box center [572, 626] width 1134 height 251
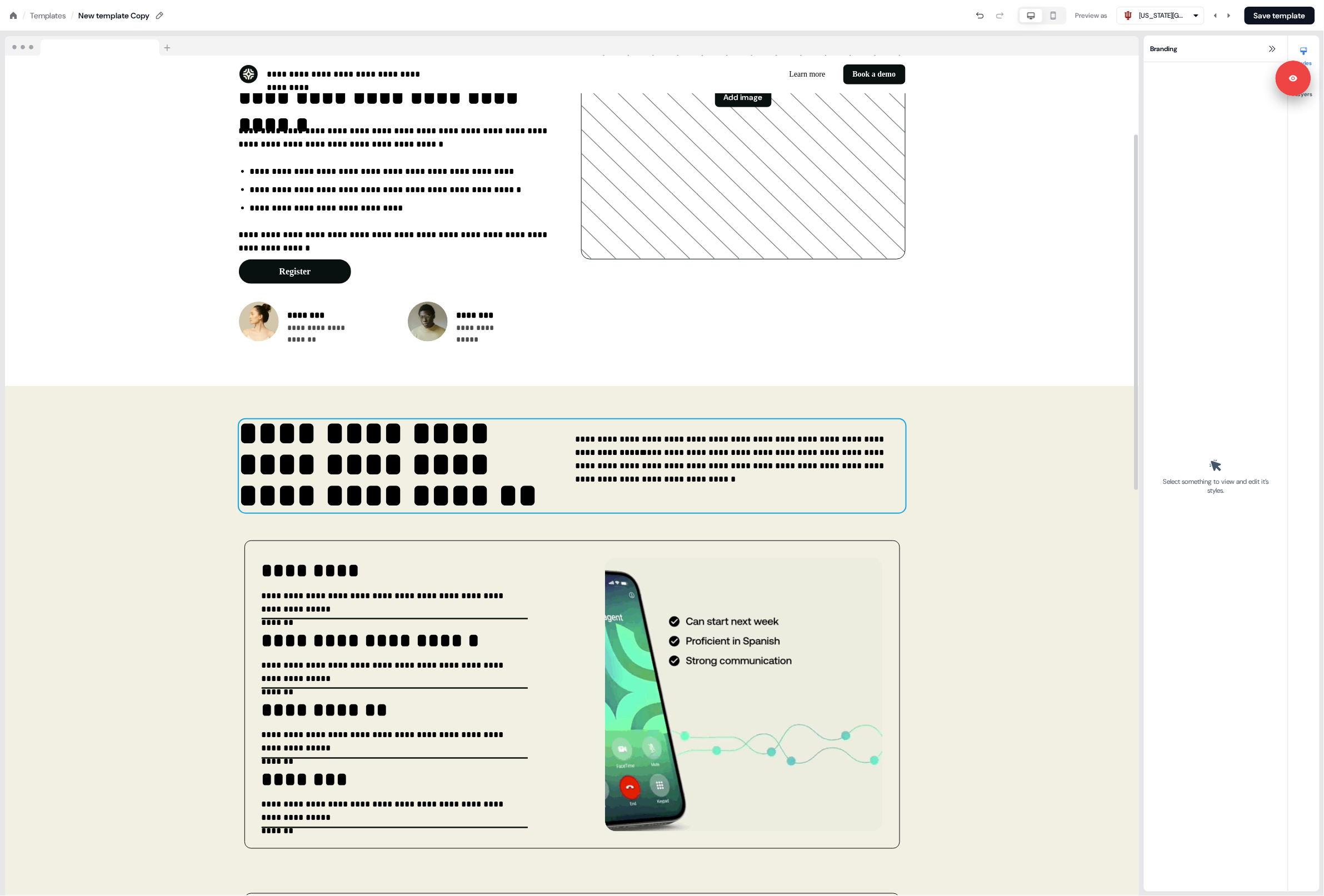
scroll to position [177, 0]
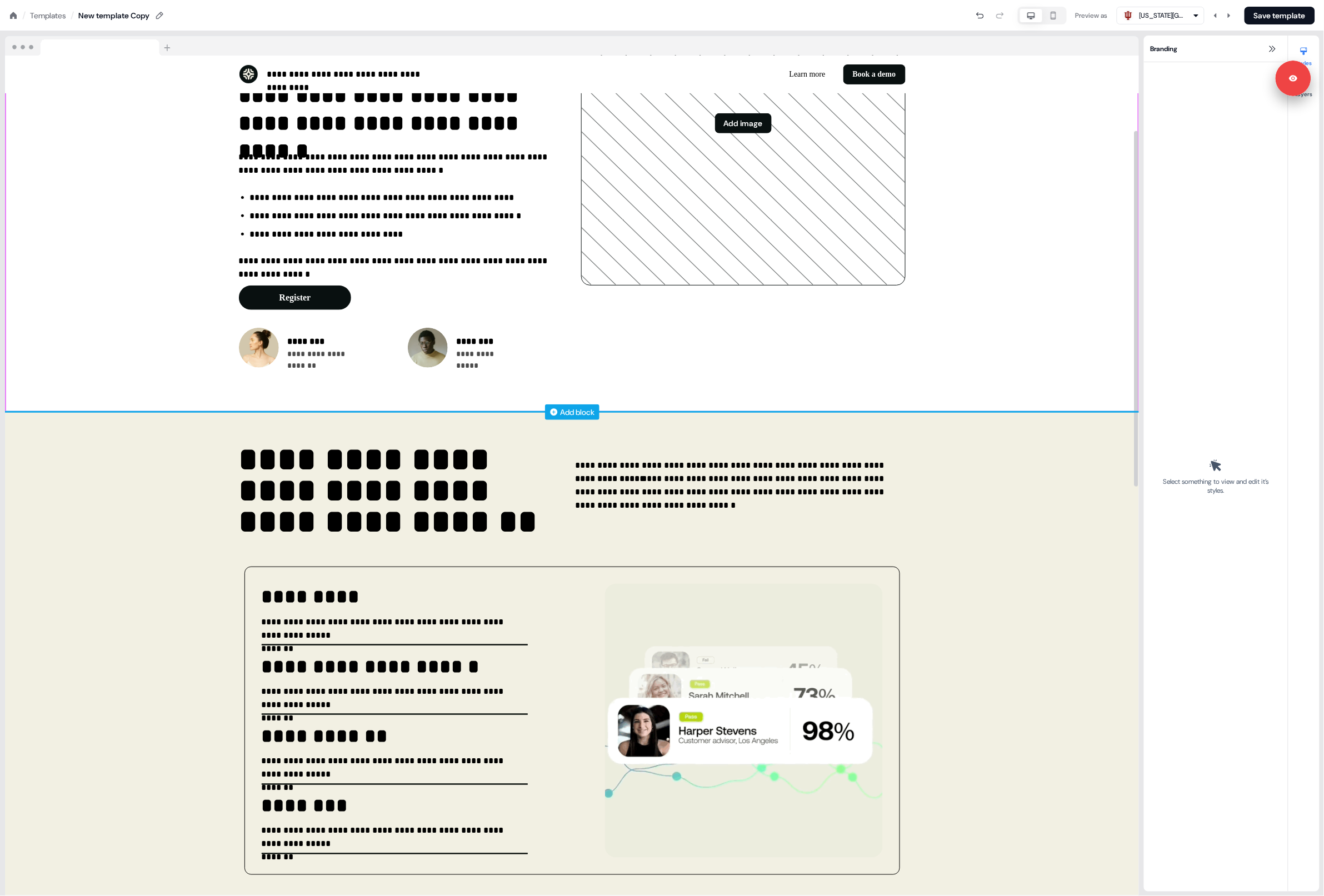
click at [571, 406] on div "Add block" at bounding box center [578, 412] width 34 height 11
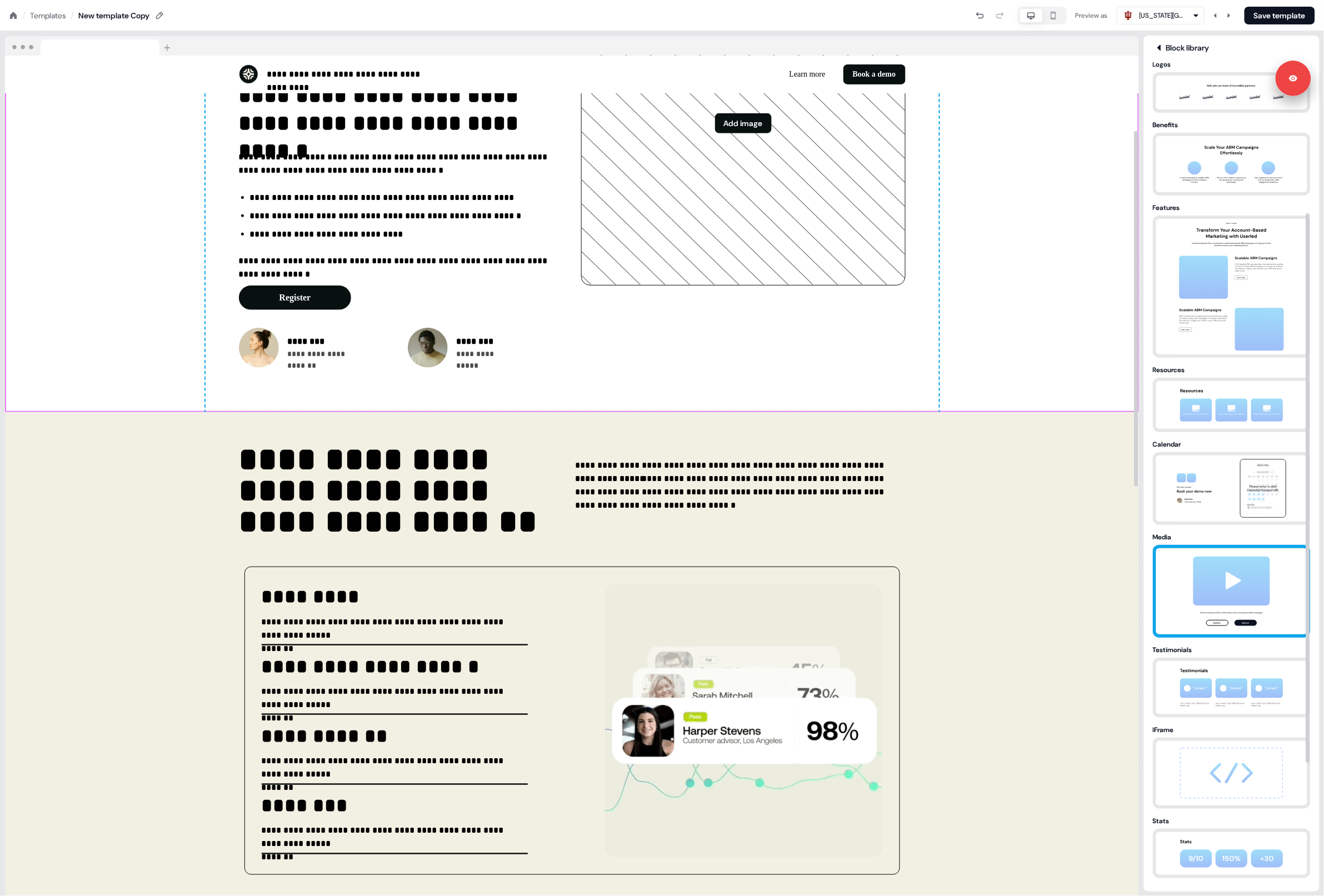
scroll to position [225, 0]
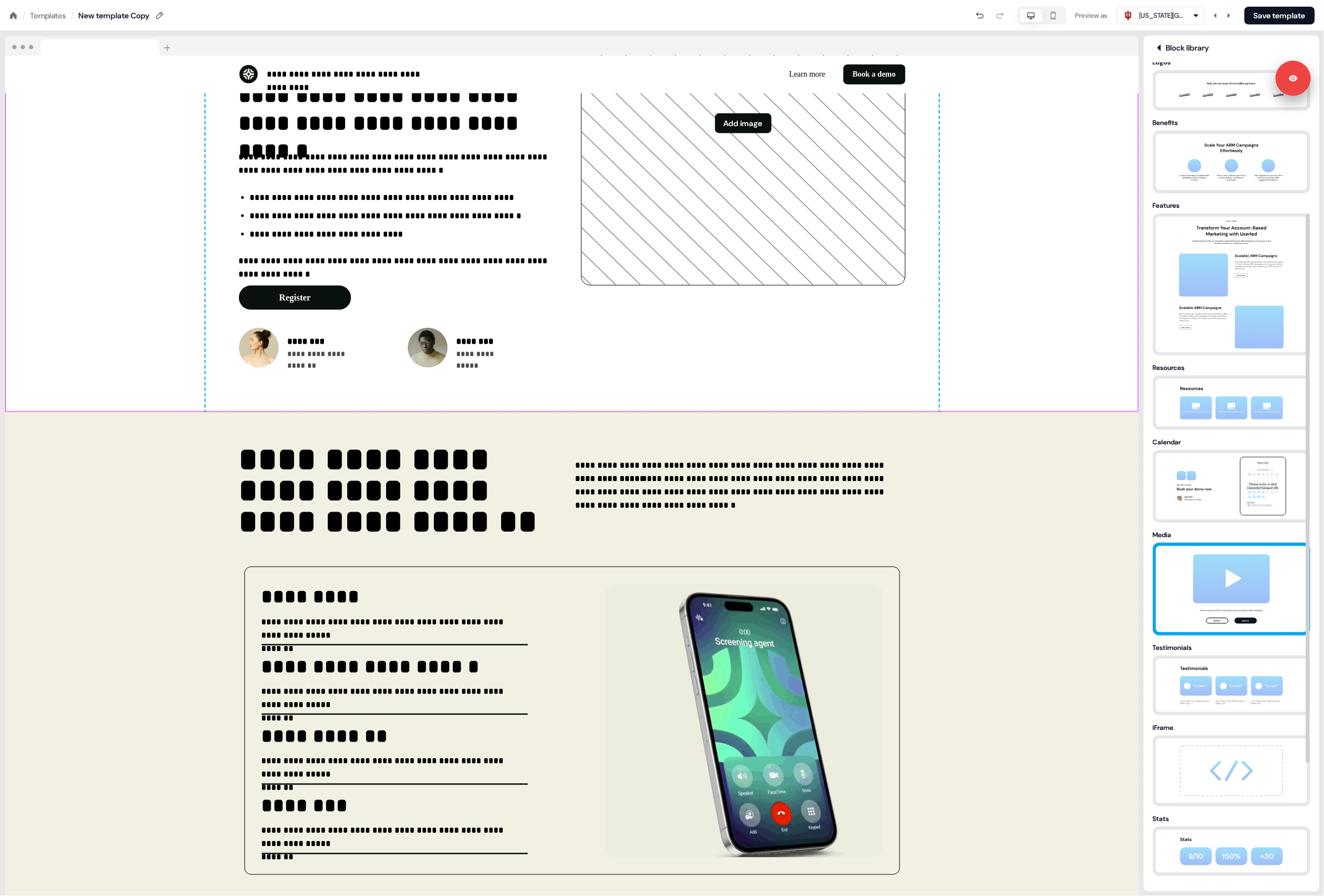
click at [1260, 577] on img at bounding box center [1232, 589] width 117 height 86
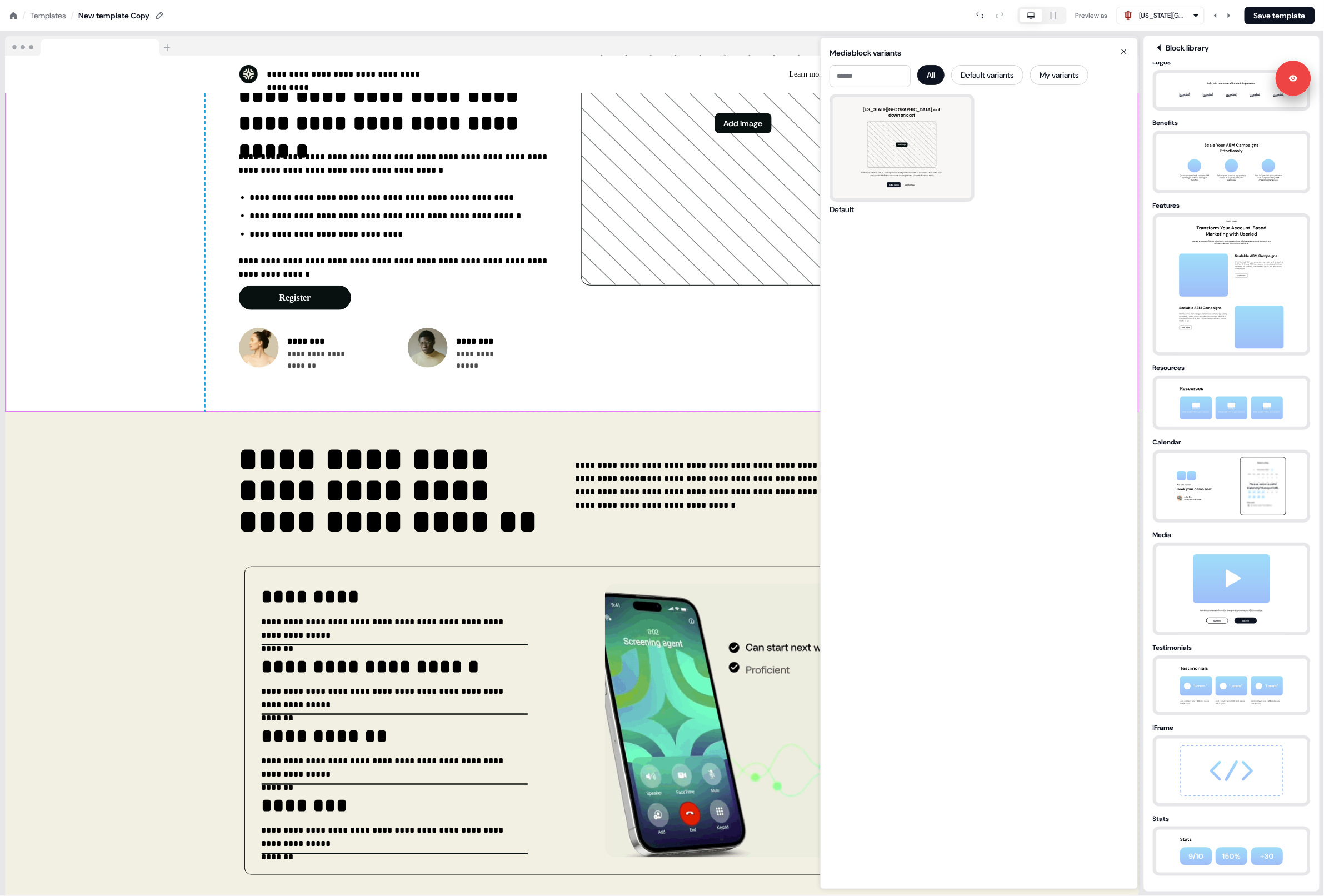
click at [899, 145] on div "[US_STATE] University School of Medicine, cut down on cost Add image Deliver pe…" at bounding box center [902, 148] width 138 height 101
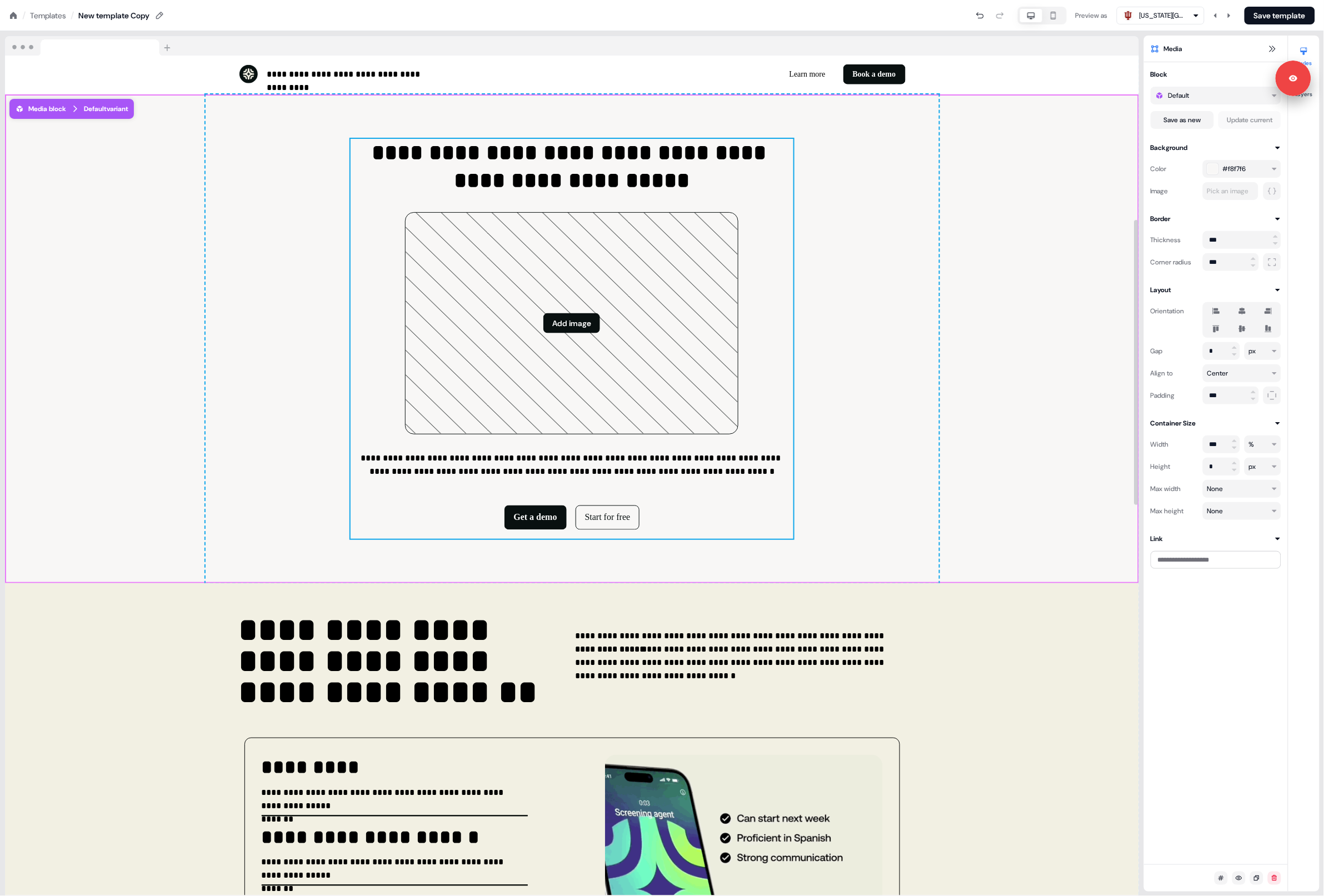
scroll to position [495, 0]
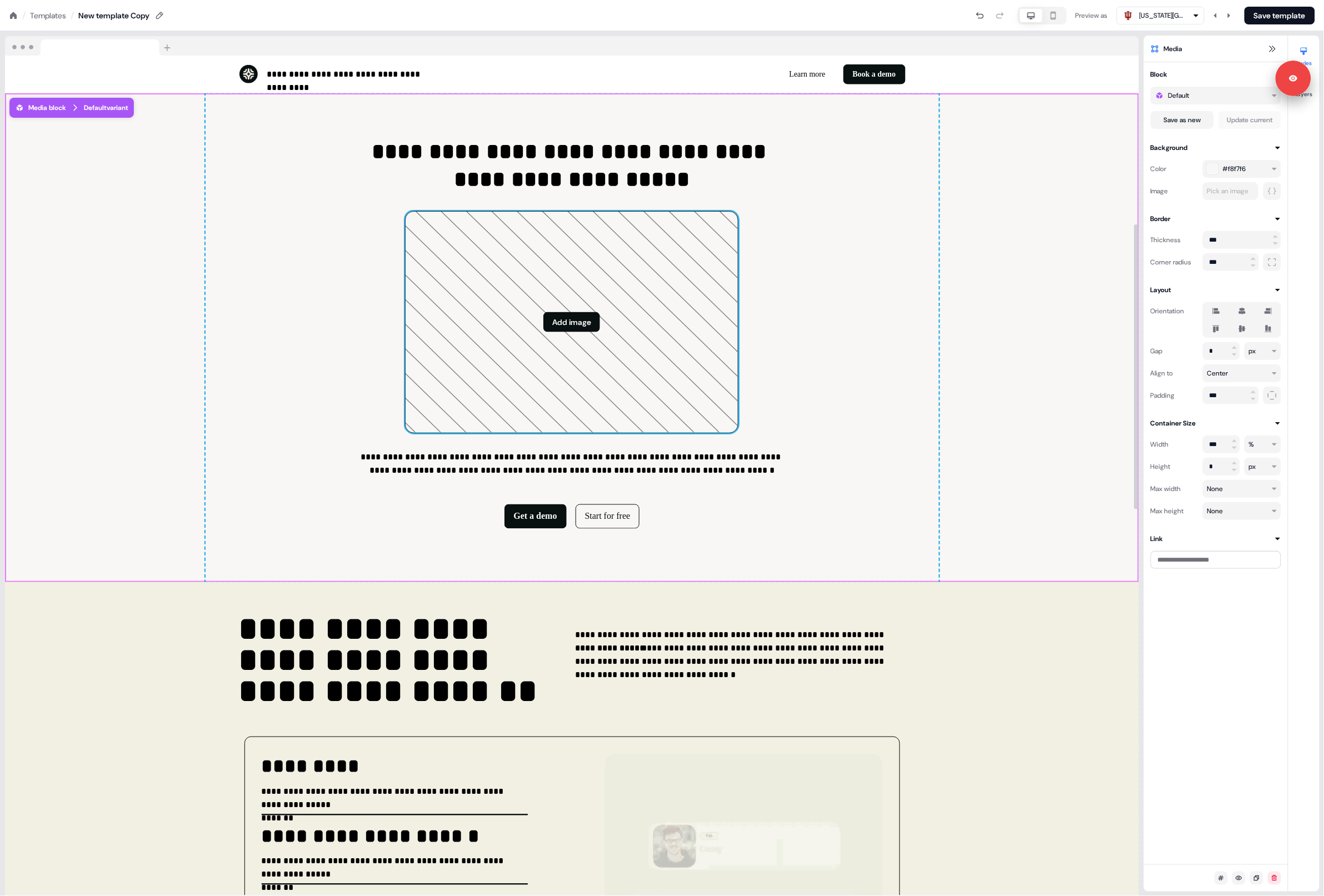
click at [600, 341] on icon at bounding box center [572, 322] width 332 height 221
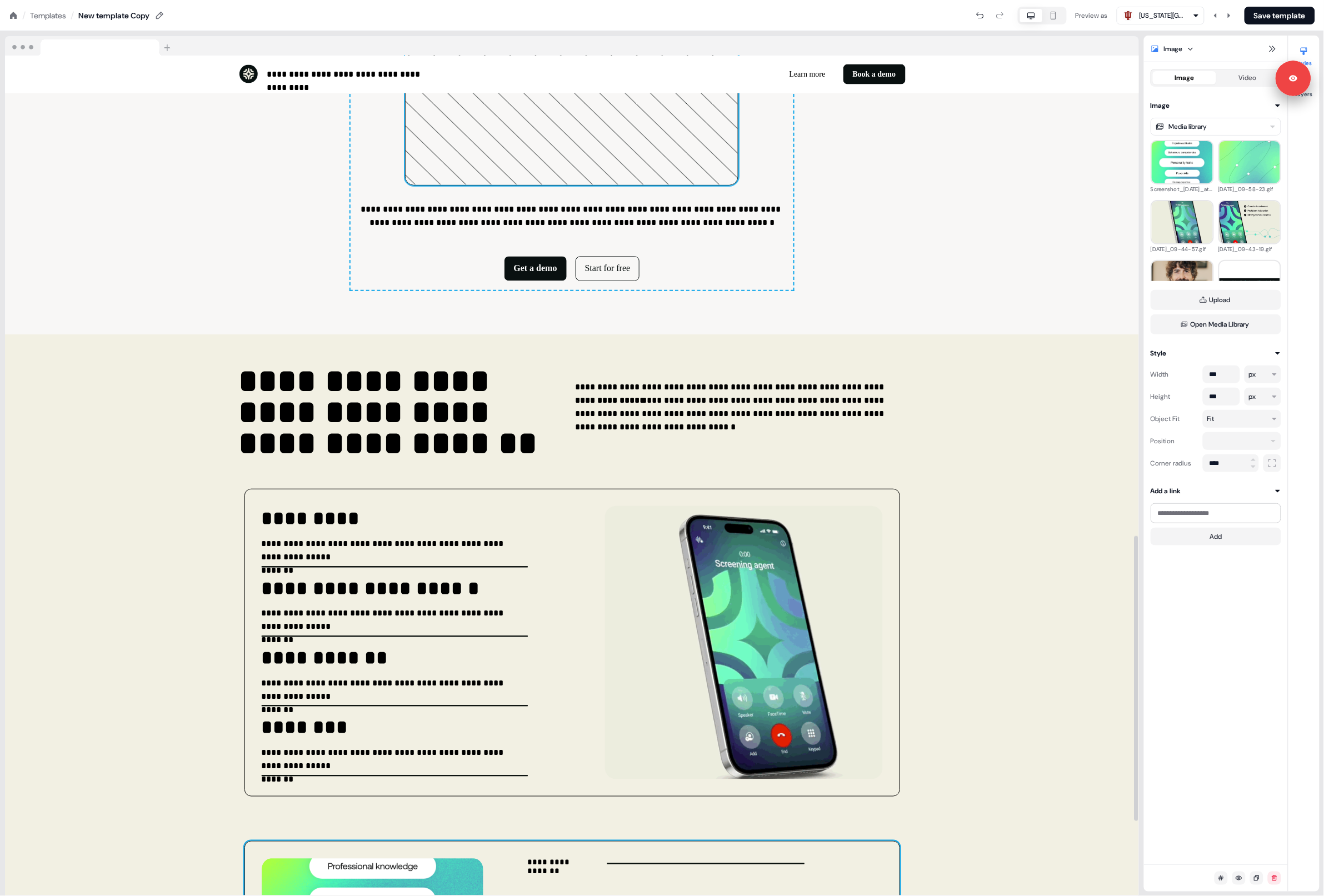
scroll to position [0, 0]
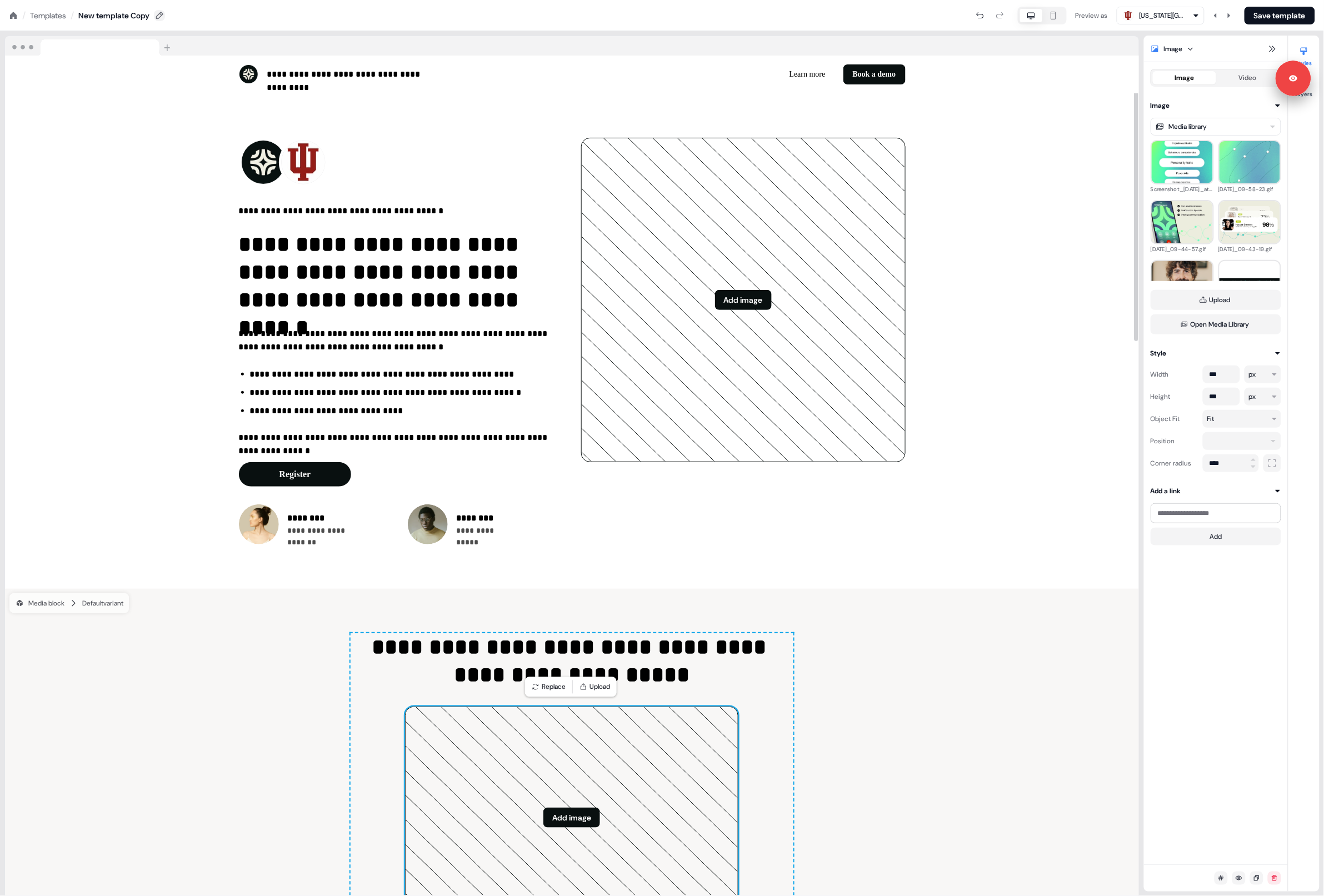
click at [165, 19] on button at bounding box center [159, 15] width 11 height 11
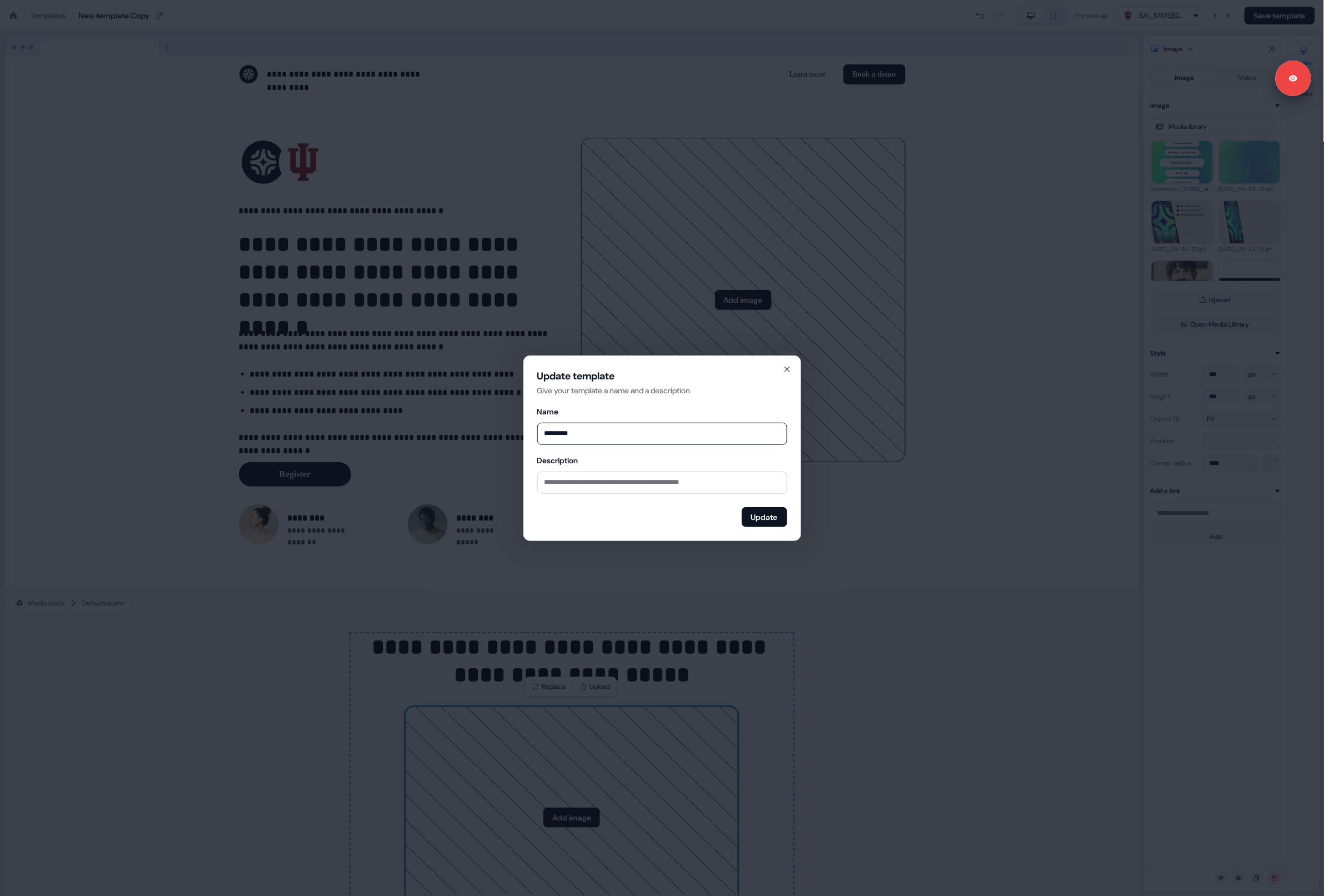
type input "*******"
type input "**********"
drag, startPoint x: 764, startPoint y: 516, endPoint x: 758, endPoint y: 516, distance: 6.0
click at [764, 516] on button "Update" at bounding box center [765, 517] width 45 height 20
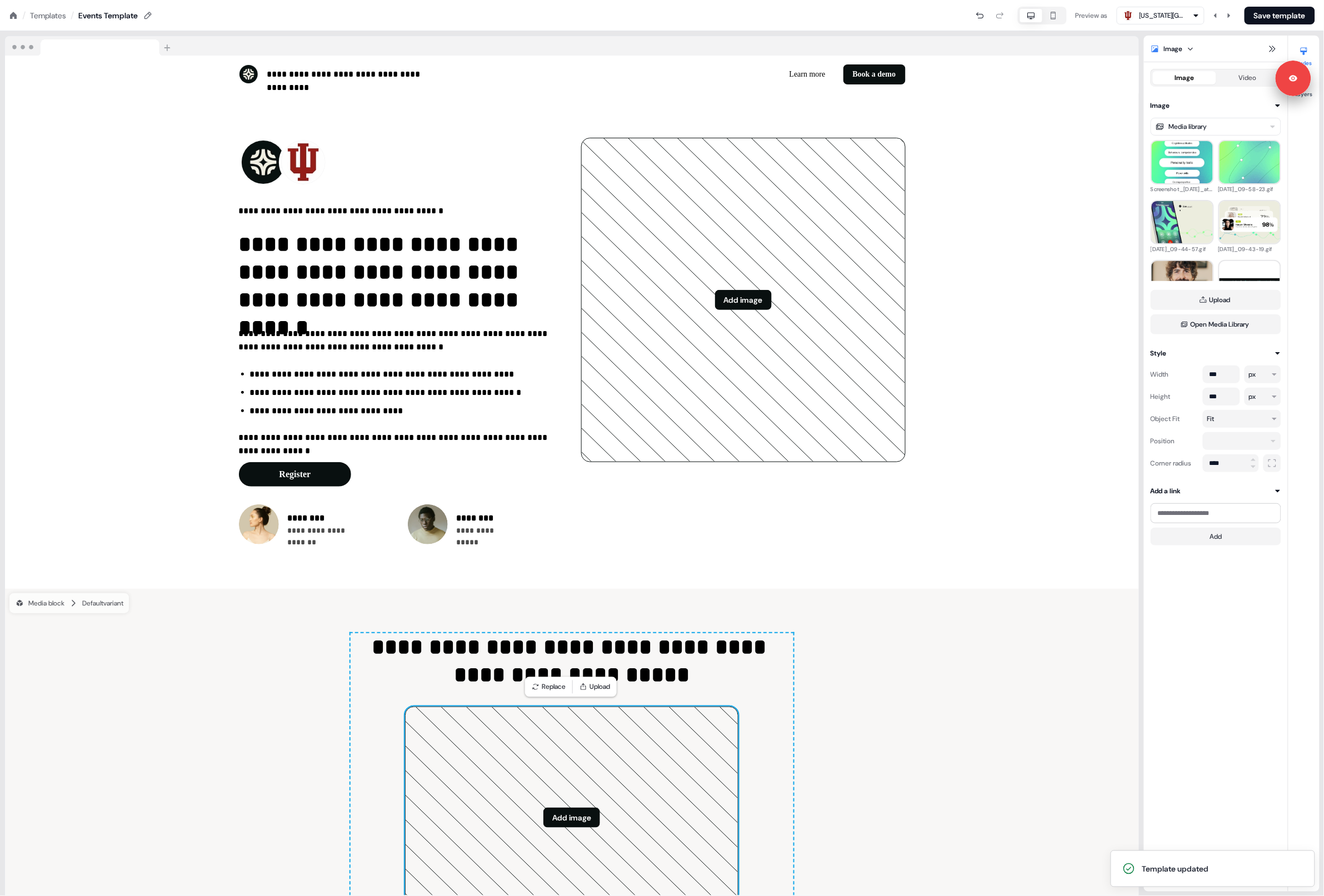
click at [1282, 24] on nav "/ Templates / Events Template Preview as [US_STATE] University School of Medici…" at bounding box center [662, 16] width 1324 height 31
click at [1256, 21] on button "Save template" at bounding box center [1280, 15] width 71 height 18
click at [18, 18] on div "/ Templates /" at bounding box center [42, 16] width 65 height 12
click at [14, 16] on icon at bounding box center [13, 15] width 6 height 6
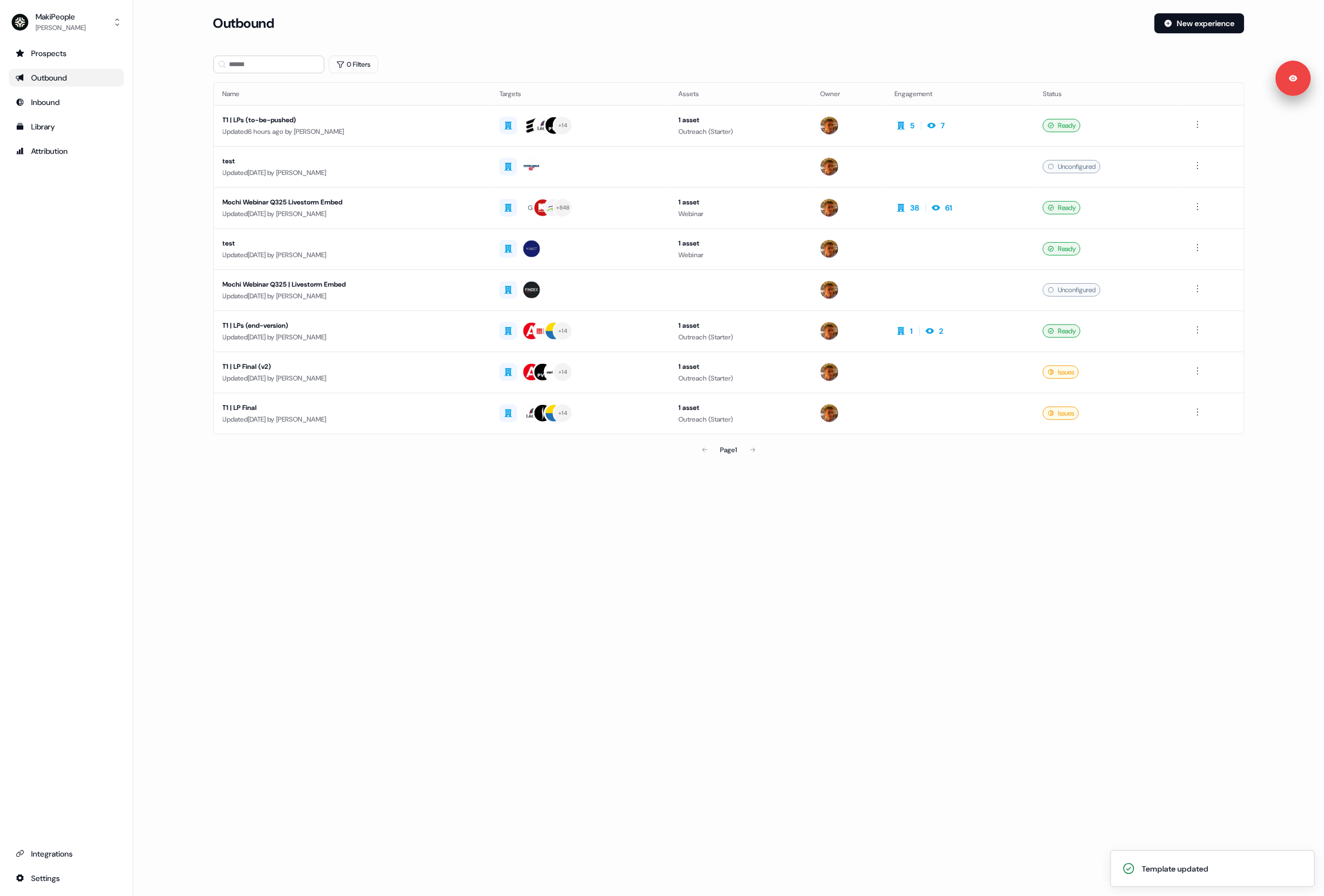
click at [42, 75] on div "Outbound" at bounding box center [66, 77] width 102 height 11
click at [69, 80] on div "Outbound" at bounding box center [66, 77] width 102 height 11
drag, startPoint x: 214, startPoint y: 170, endPoint x: 207, endPoint y: 165, distance: 8.6
click at [214, 169] on td "test Updated [DATE] by [PERSON_NAME]" at bounding box center [352, 166] width 277 height 41
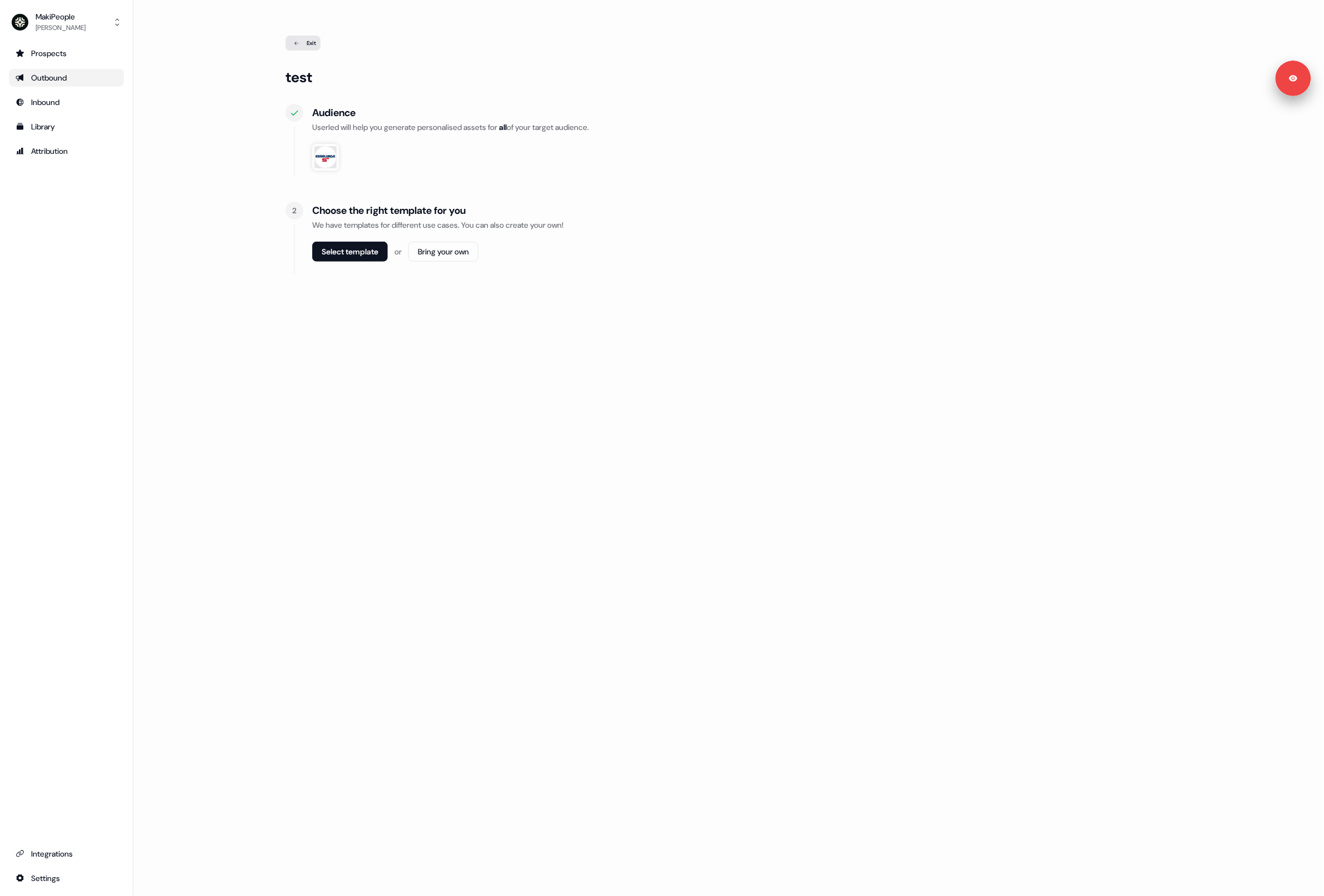
click at [47, 86] on ul "Prospects Outbound Inbound Library Attribution" at bounding box center [66, 102] width 115 height 116
click at [51, 78] on div "Outbound" at bounding box center [66, 77] width 102 height 11
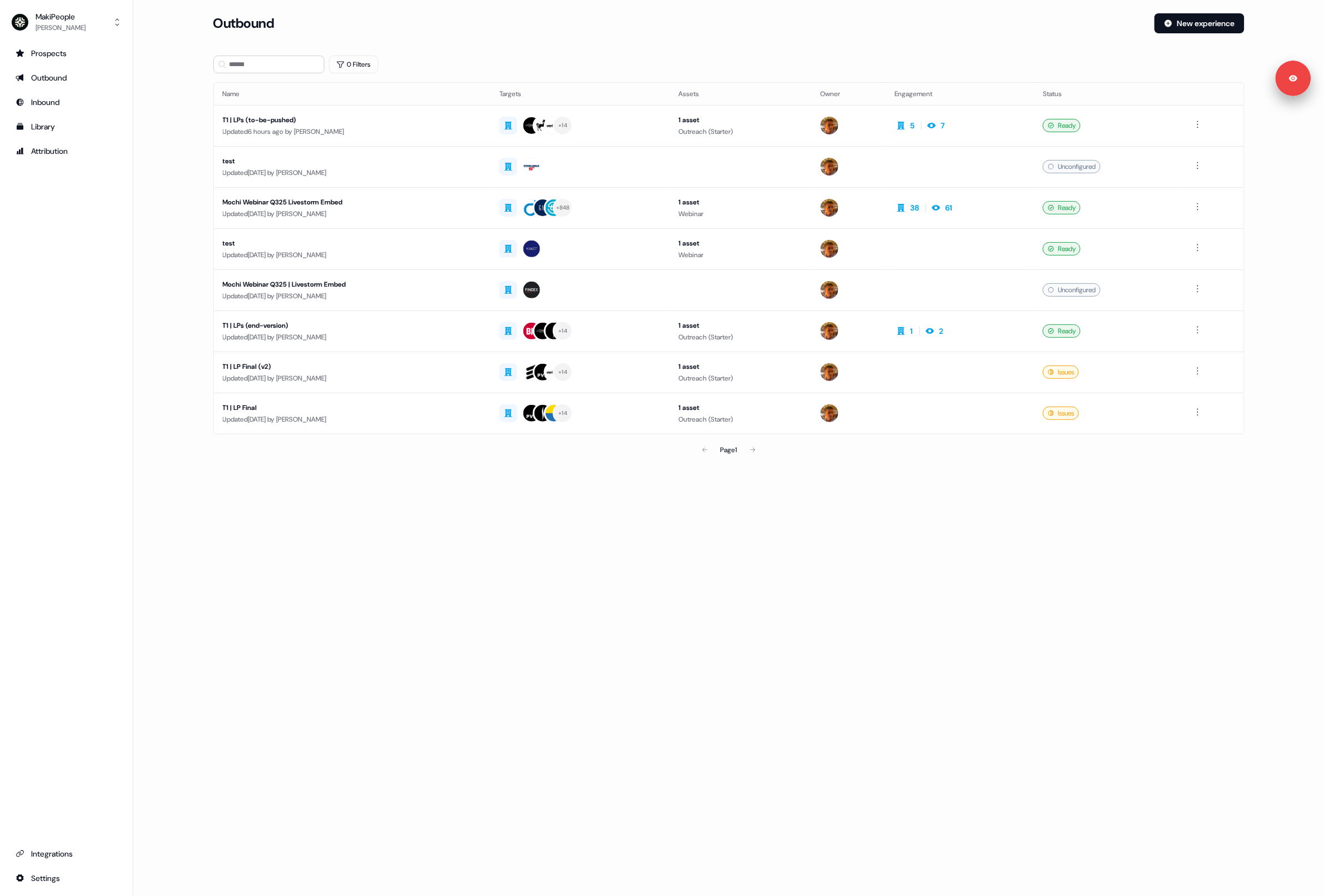
click at [142, 158] on main "Loading... Outbound New experience 0 Filters Name Targets Assets Owner Engageme…" at bounding box center [729, 253] width 1191 height 479
drag, startPoint x: 426, startPoint y: 488, endPoint x: 315, endPoint y: 306, distance: 213.2
click at [426, 488] on section "Loading... Outbound New experience 0 Filters Name Targets Assets Owner Engageme…" at bounding box center [729, 253] width 1067 height 479
click at [171, 140] on main "Loading... Outbound New experience 0 Filters Name Targets Assets Owner Engageme…" at bounding box center [729, 253] width 1191 height 479
click at [48, 122] on div "Library" at bounding box center [66, 127] width 102 height 11
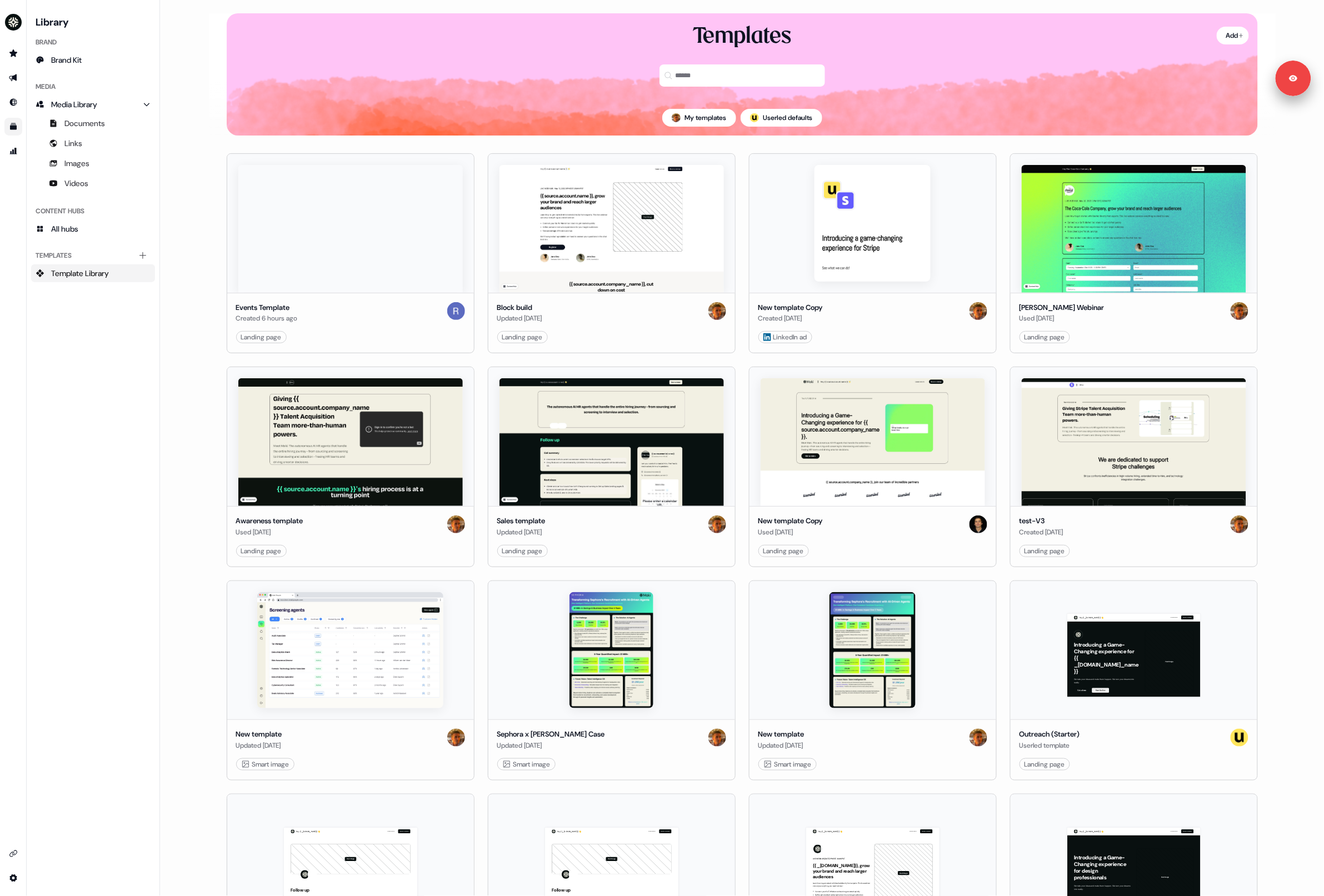
click at [181, 337] on main "Loading... Add Templates My templates ; Userled defaults Events Template Create…" at bounding box center [742, 448] width 1164 height 896
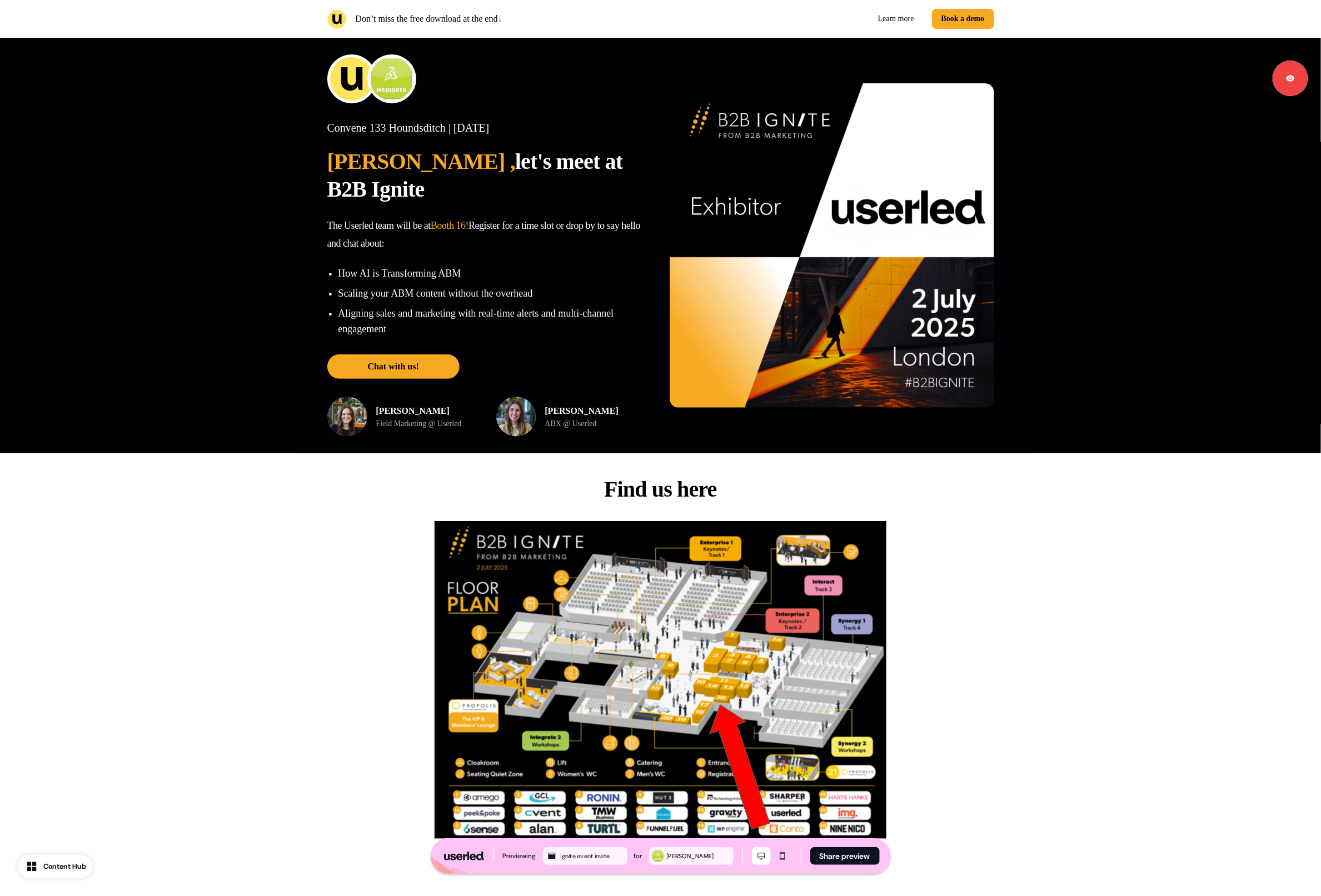
click at [1109, 219] on div "Convene 133 Houndsditch | Wednesday 2nd July 2025 Lalith , let's meet at B2B Ig…" at bounding box center [660, 245] width 1321 height 416
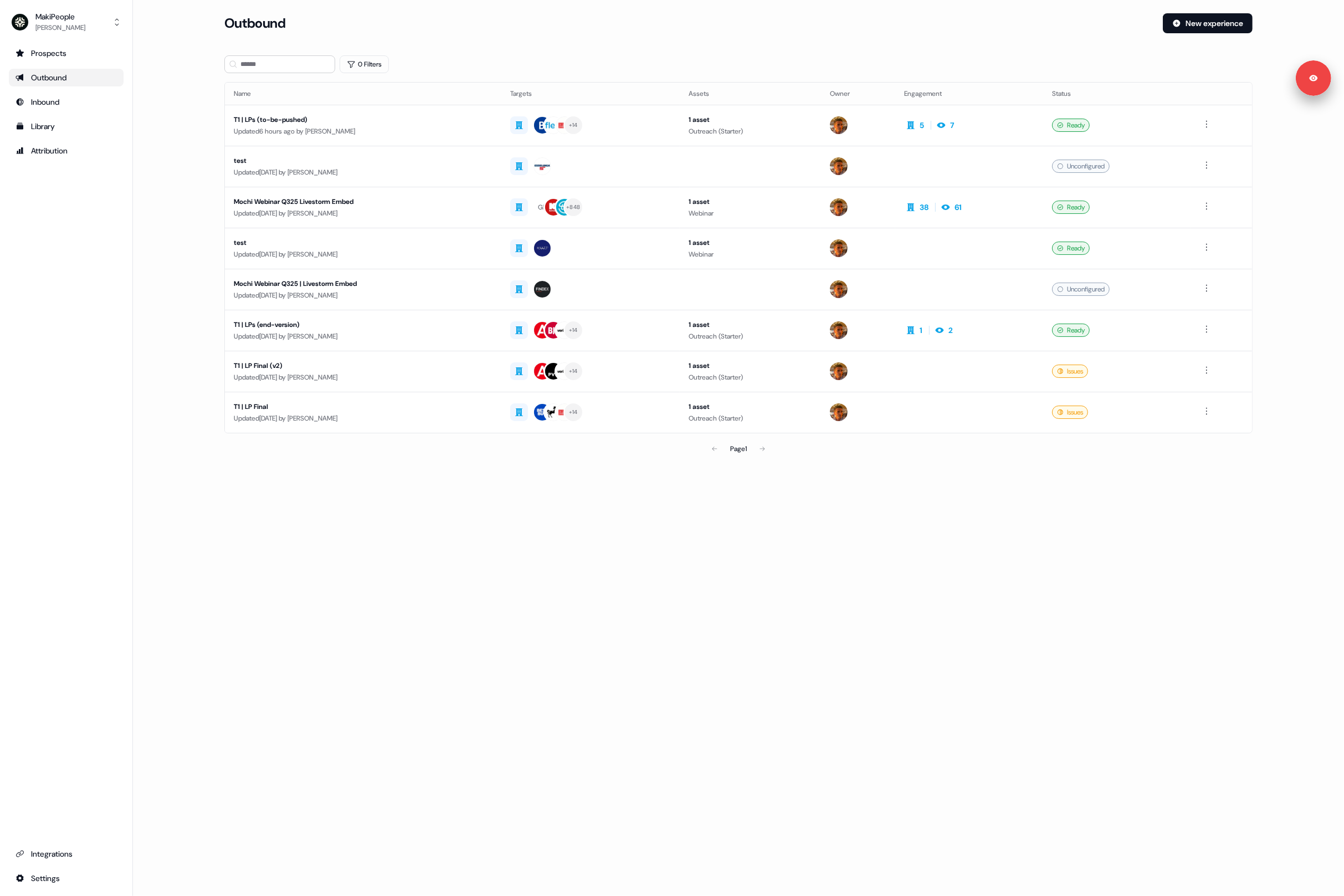
drag, startPoint x: 727, startPoint y: 750, endPoint x: 113, endPoint y: 225, distance: 807.8
click at [671, 681] on div "Loading... Outbound New experience 0 Filters Name Targets Assets Owner Engageme…" at bounding box center [738, 448] width 1211 height 896
click at [67, 4] on div "MakiPeople Vincent Bonjean Prospects Outbound Inbound Library Attribution Integ…" at bounding box center [66, 448] width 133 height 896
click at [65, 16] on div "MakiPeople" at bounding box center [60, 16] width 50 height 11
click at [67, 88] on div "Logout" at bounding box center [66, 92] width 106 height 20
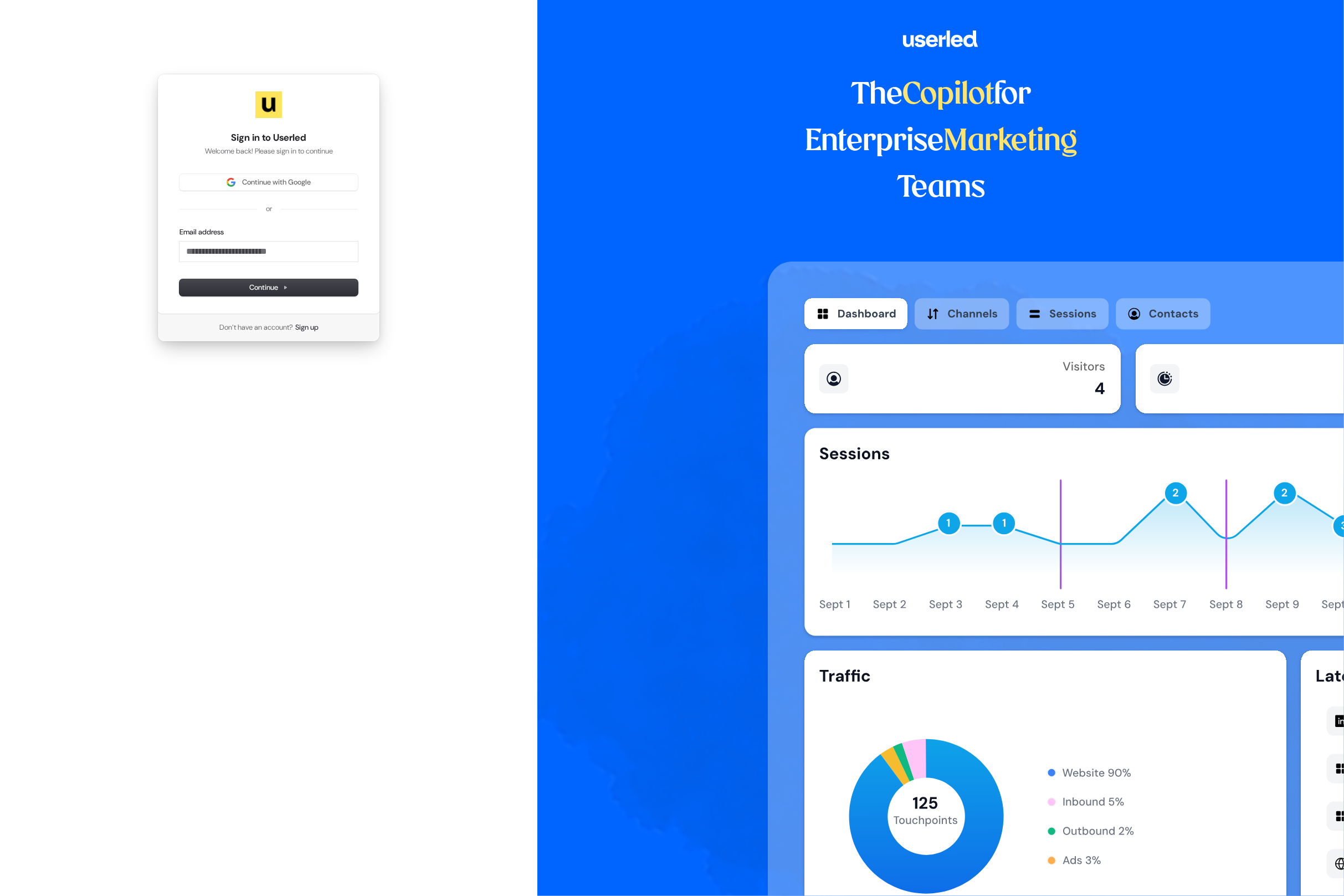
click at [129, 370] on div "Sign in to Userled Welcome back! Please sign in to continue Continue with Googl…" at bounding box center [269, 208] width 537 height 416
click at [227, 183] on img at bounding box center [231, 183] width 9 height 9
click at [206, 181] on div "Continue with Google" at bounding box center [269, 183] width 179 height 17
